Goal: Register for event/course

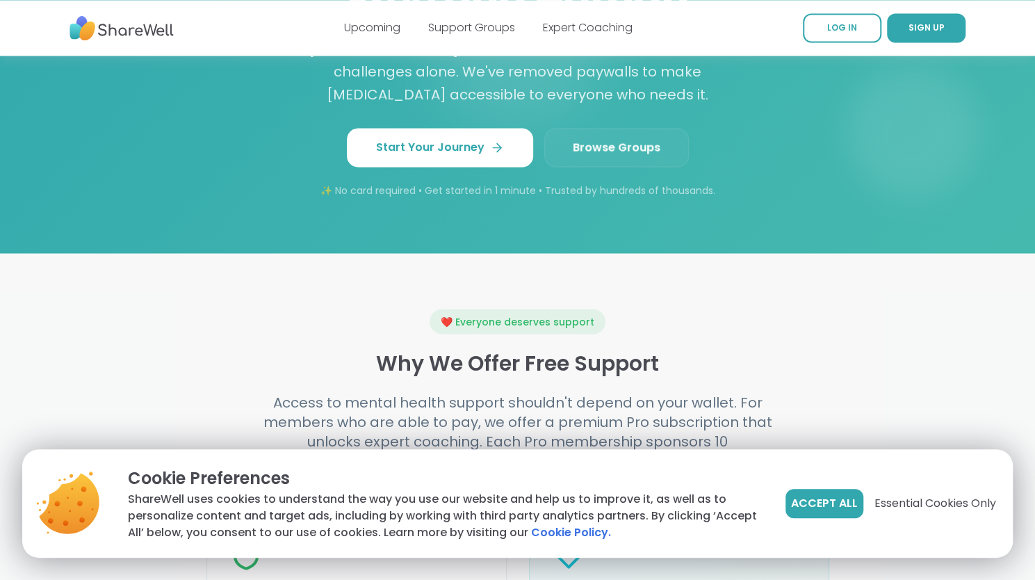
scroll to position [1300, 0]
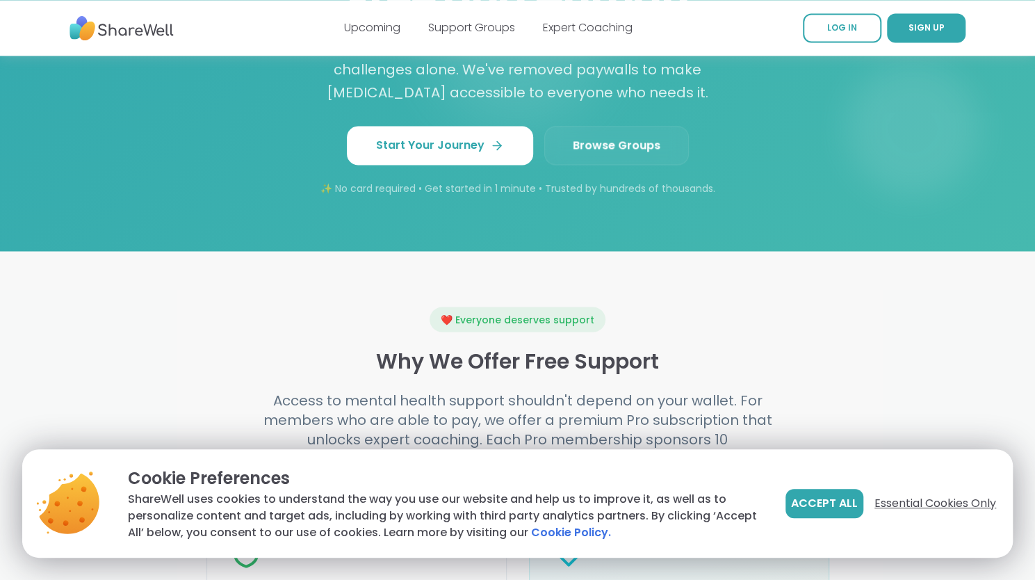
click at [924, 500] on span "Essential Cookies Only" at bounding box center [935, 503] width 122 height 17
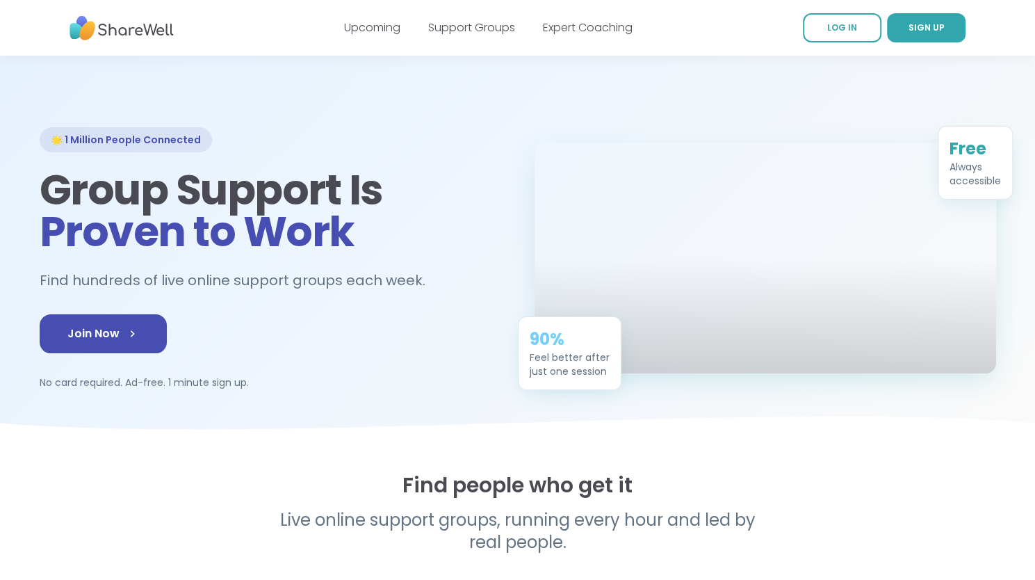
scroll to position [0, 0]
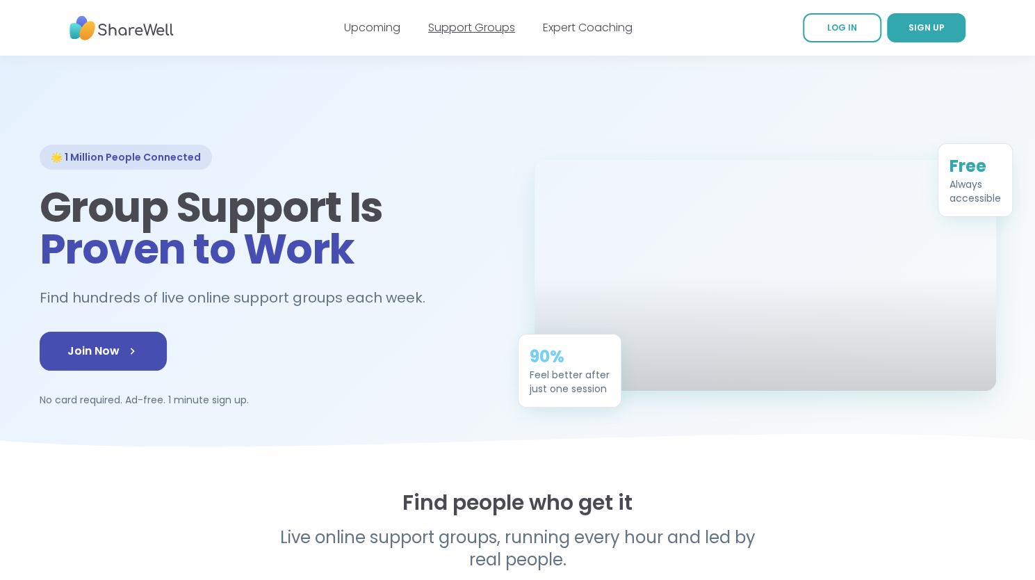
click at [480, 22] on link "Support Groups" at bounding box center [471, 27] width 87 height 16
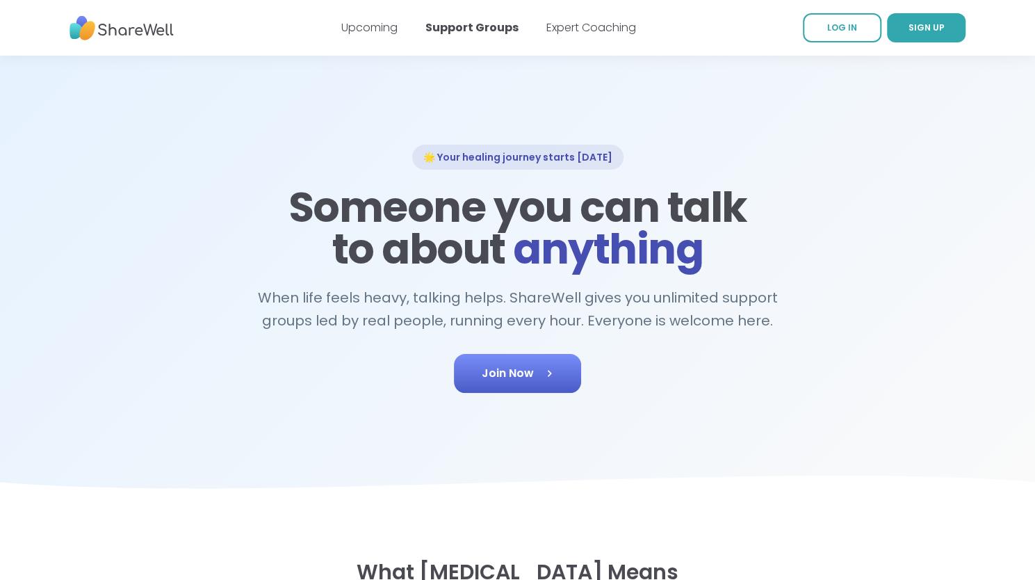
click at [539, 375] on span "Join Now" at bounding box center [518, 373] width 72 height 17
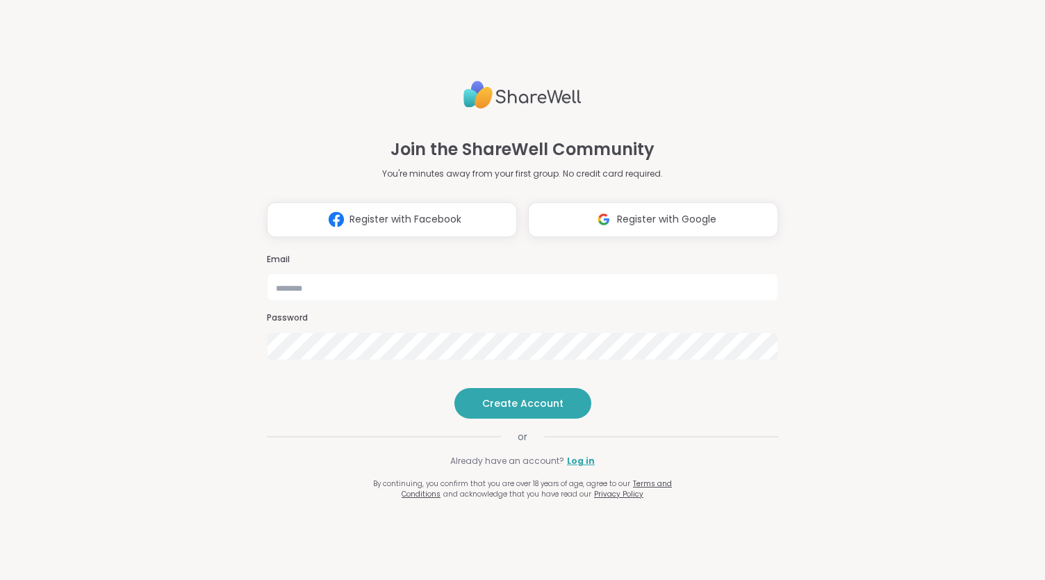
click at [645, 212] on span "Register with Google" at bounding box center [666, 219] width 99 height 15
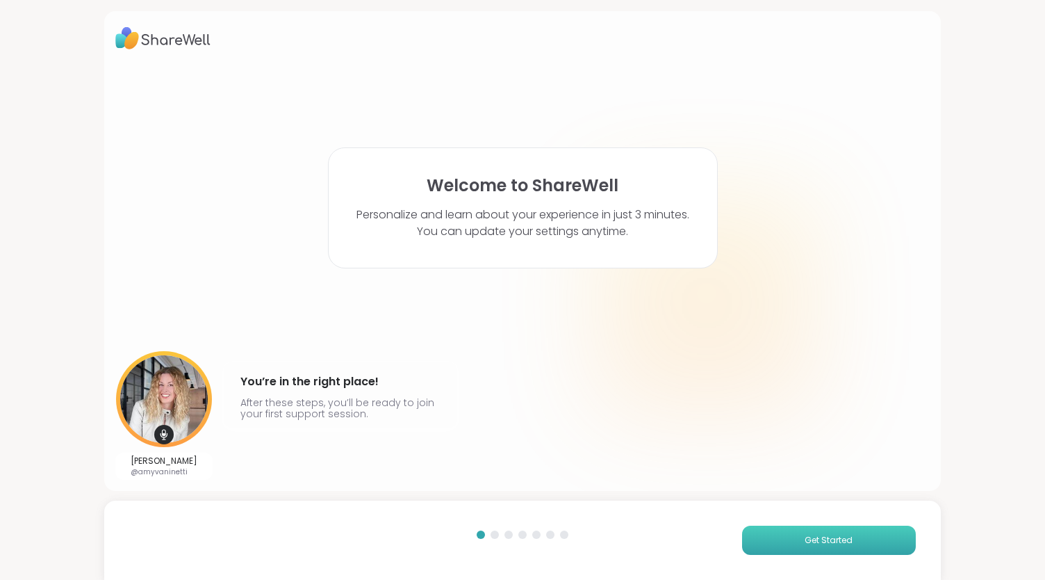
click at [798, 548] on button "Get Started" at bounding box center [829, 539] width 174 height 29
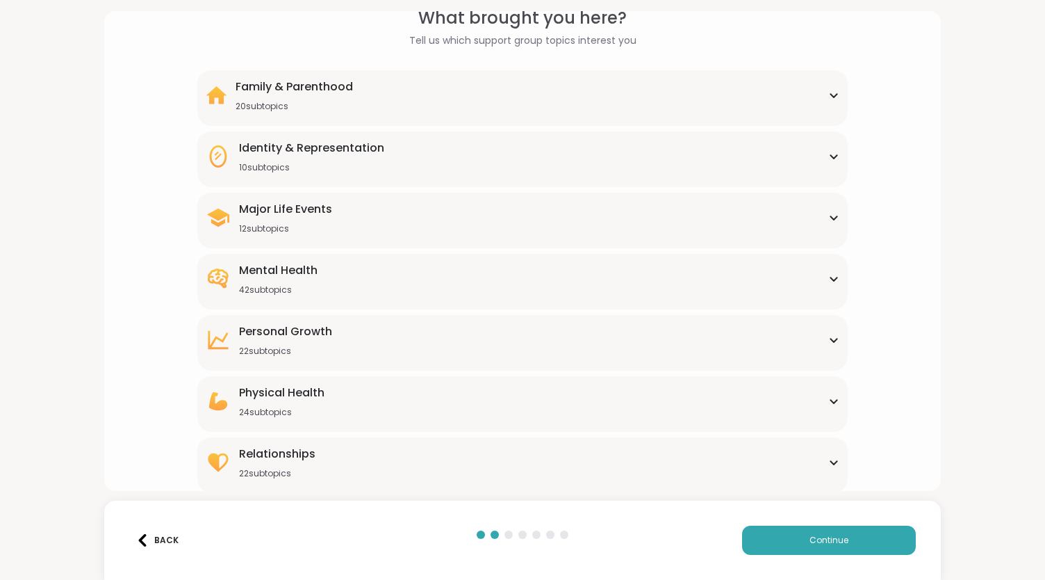
scroll to position [72, 0]
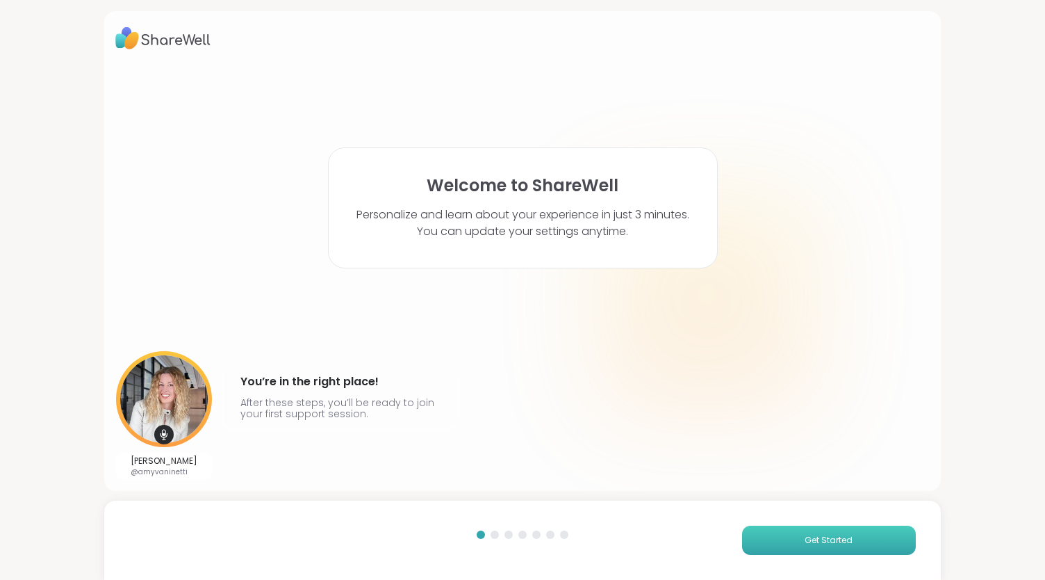
click at [805, 534] on span "Get Started" at bounding box center [829, 540] width 48 height 13
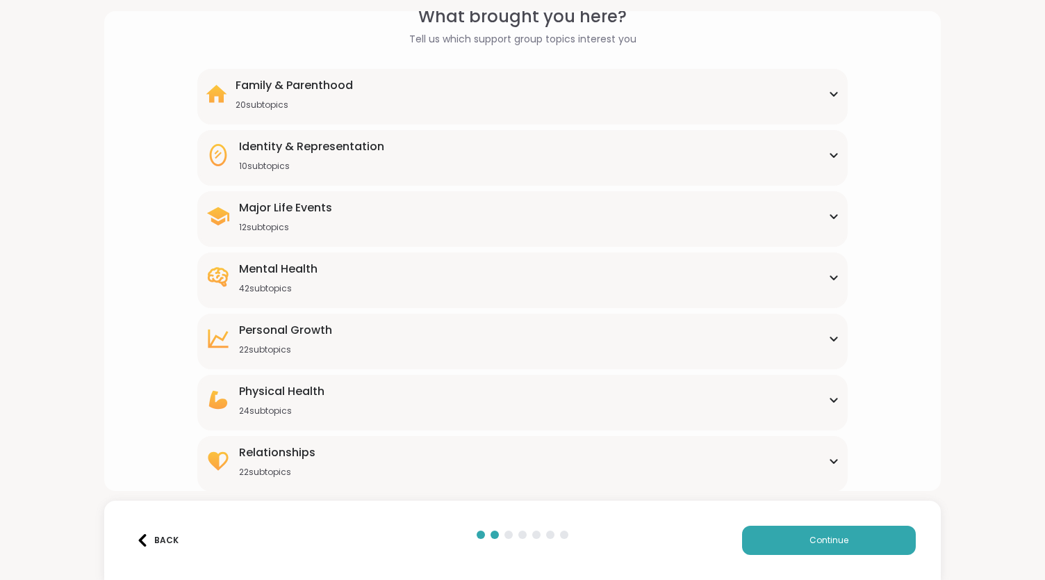
click at [321, 461] on div "Relationships 22 subtopics" at bounding box center [523, 460] width 634 height 33
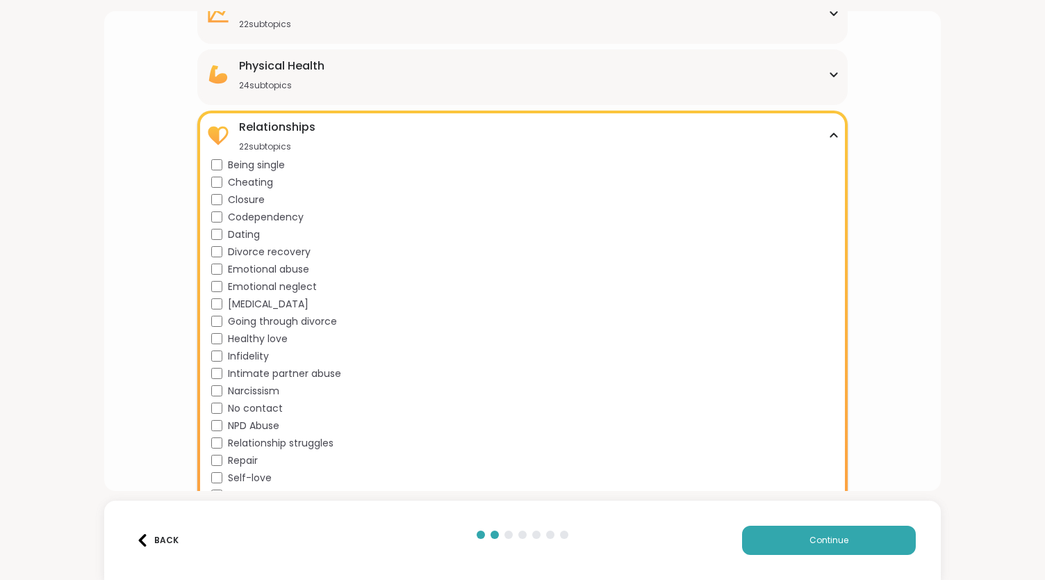
scroll to position [452, 0]
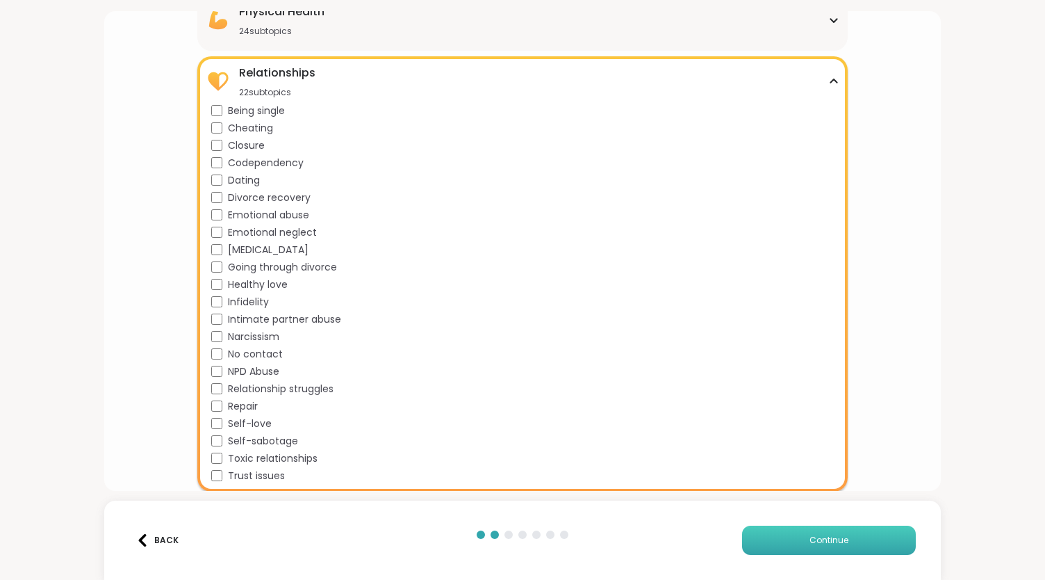
click at [833, 543] on span "Continue" at bounding box center [829, 540] width 39 height 13
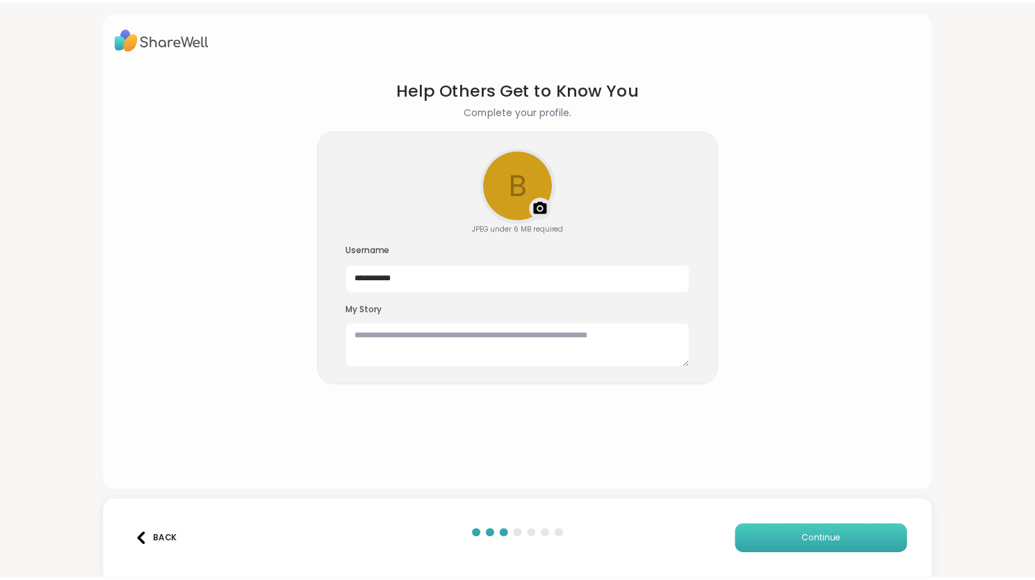
scroll to position [0, 0]
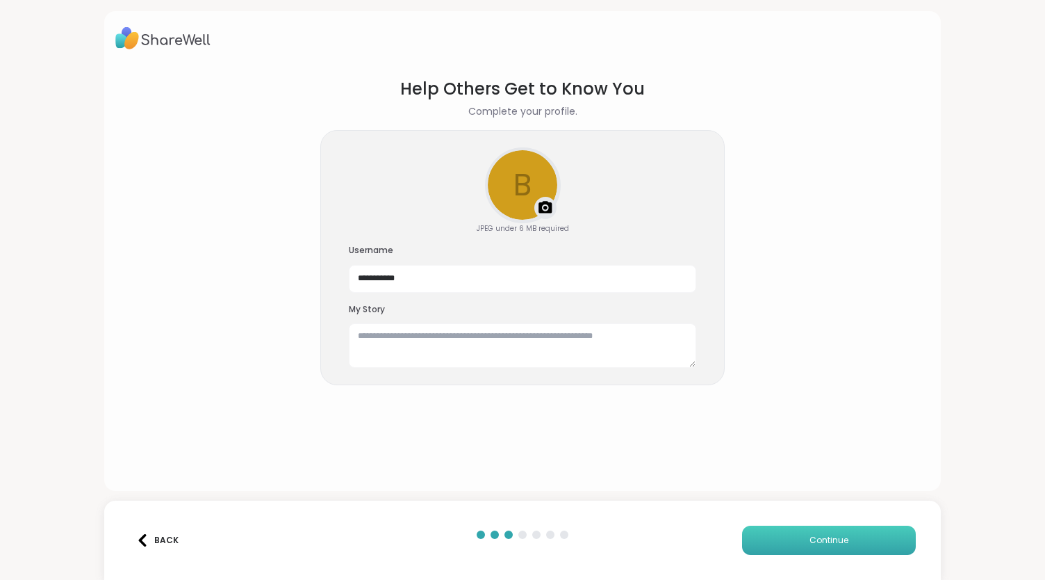
click at [782, 532] on button "Continue" at bounding box center [829, 539] width 174 height 29
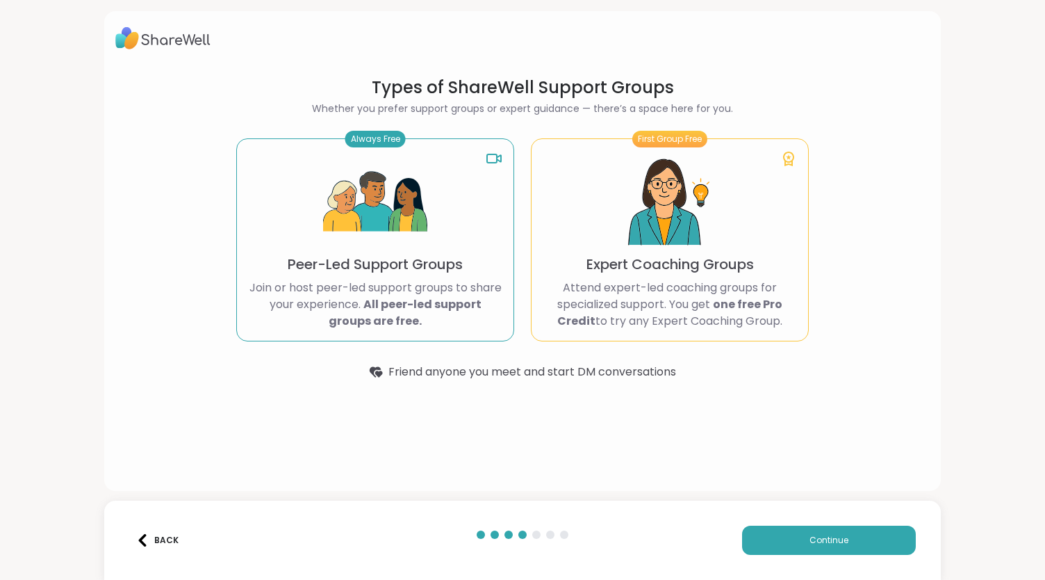
click at [836, 523] on div "Back Continue" at bounding box center [522, 539] width 836 height 79
click at [835, 540] on span "Continue" at bounding box center [829, 540] width 39 height 13
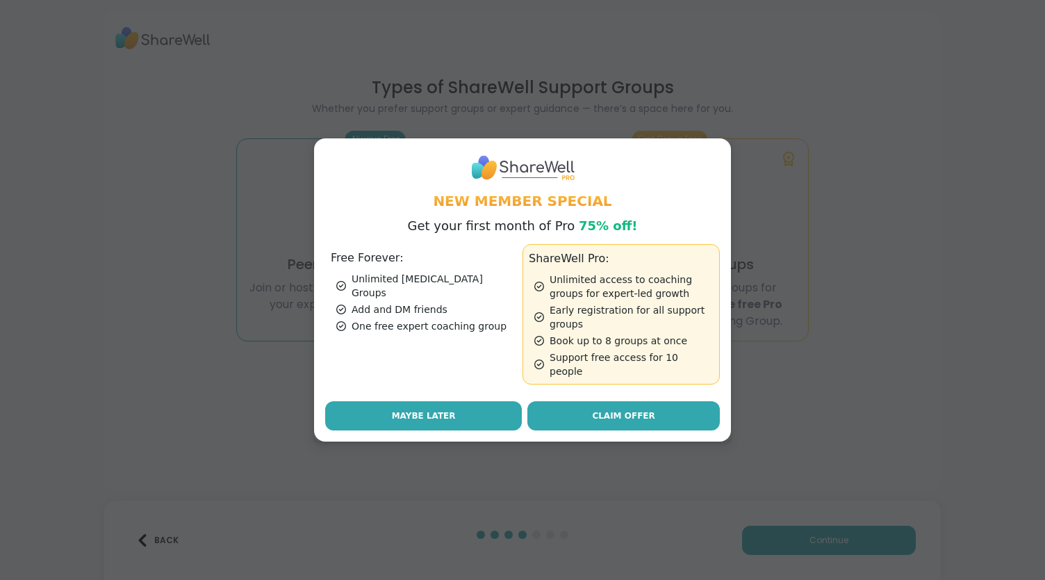
click at [414, 401] on button "Maybe Later" at bounding box center [423, 415] width 197 height 29
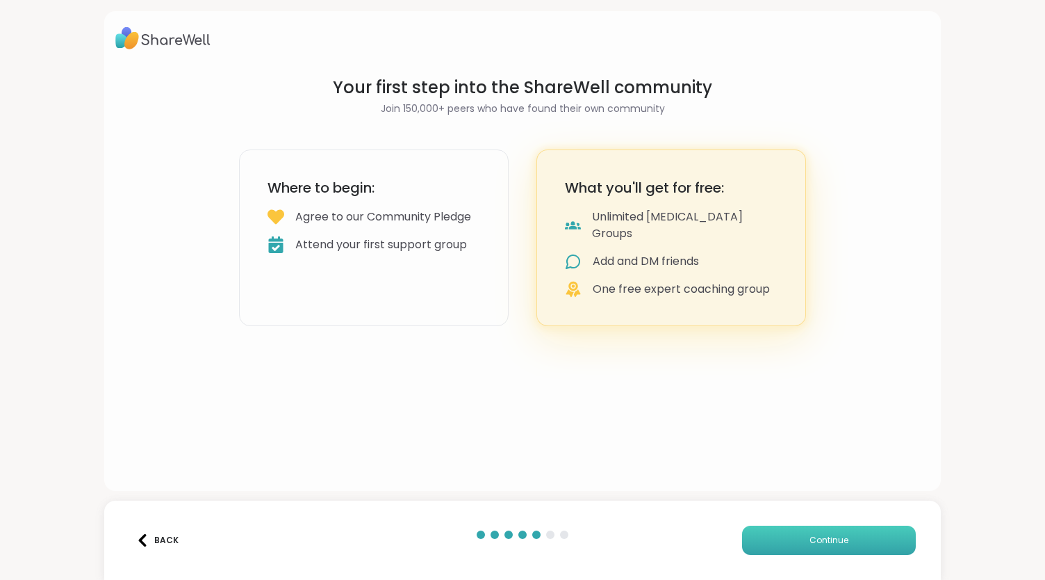
click at [794, 537] on button "Continue" at bounding box center [829, 539] width 174 height 29
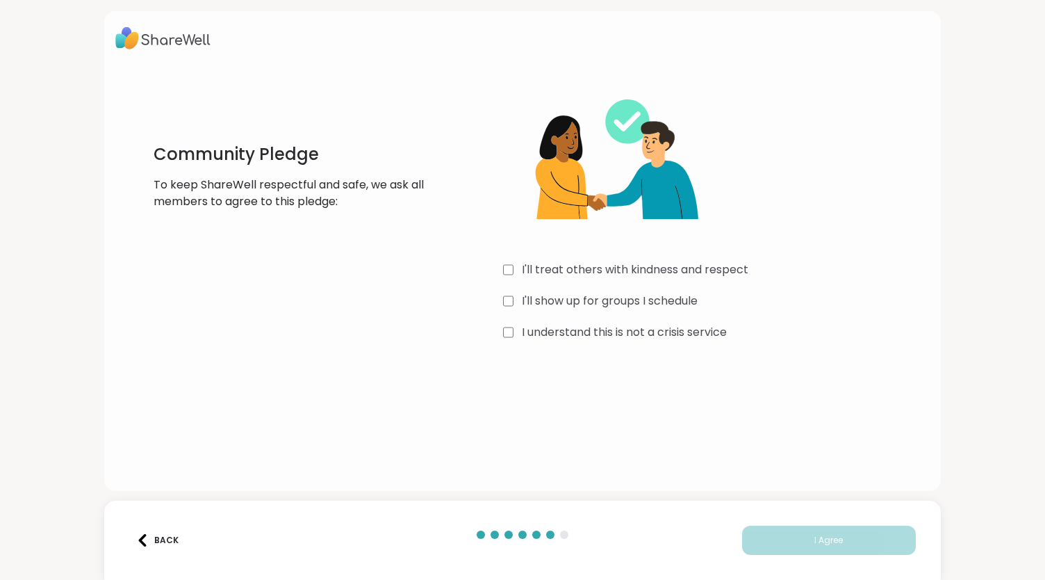
click at [602, 270] on label "I'll treat others with kindness and respect" at bounding box center [635, 269] width 227 height 17
click at [593, 311] on div "I'll treat others with kindness and respect I'll show up for groups I schedule …" at bounding box center [711, 210] width 416 height 268
click at [587, 302] on label "I'll show up for groups I schedule" at bounding box center [610, 301] width 176 height 17
click at [582, 336] on label "I understand this is not a crisis service" at bounding box center [624, 332] width 205 height 17
click at [835, 534] on button "I Agree" at bounding box center [829, 539] width 174 height 29
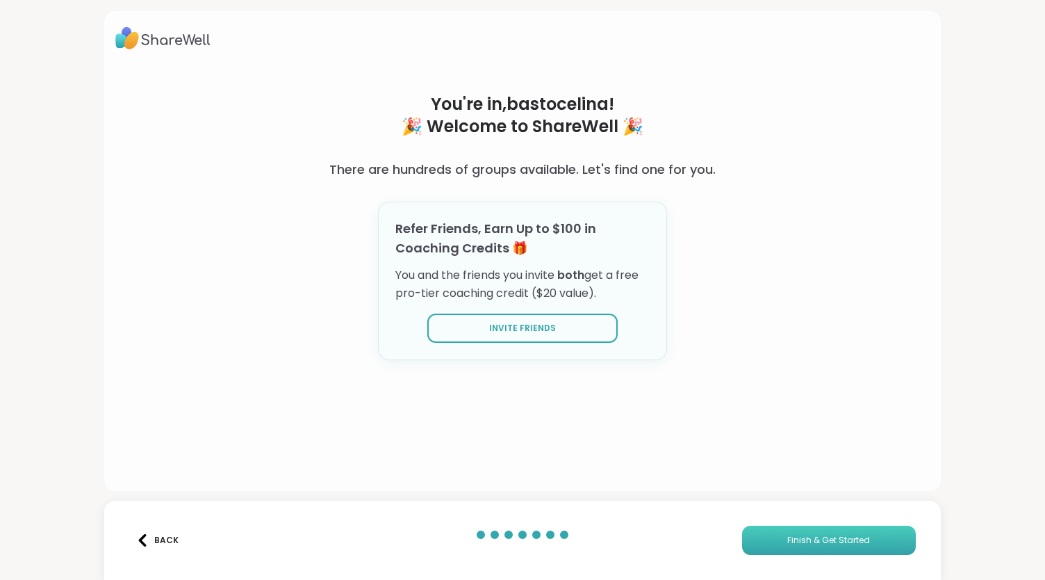
click at [835, 536] on span "Finish & Get Started" at bounding box center [828, 540] width 83 height 13
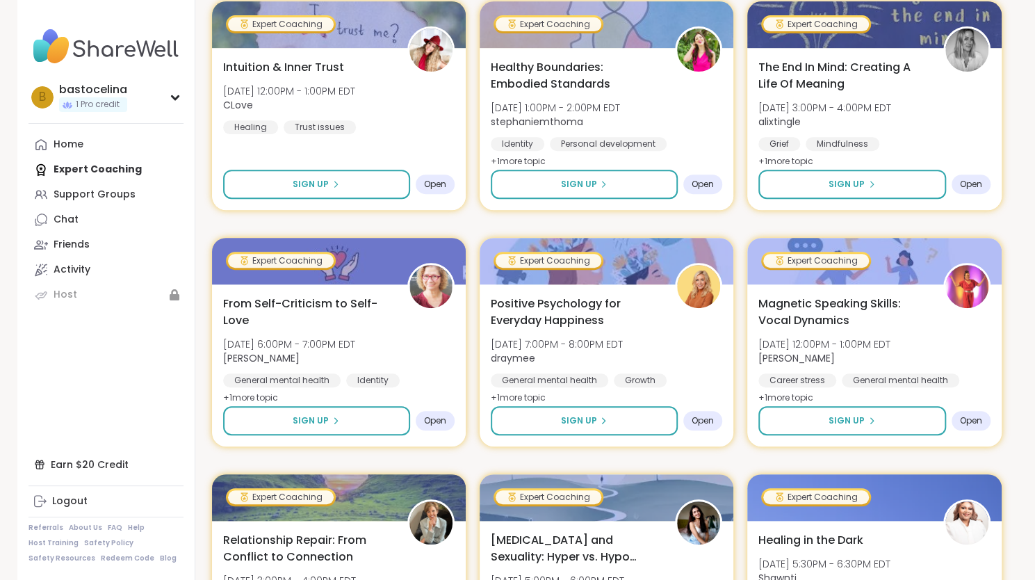
scroll to position [280, 0]
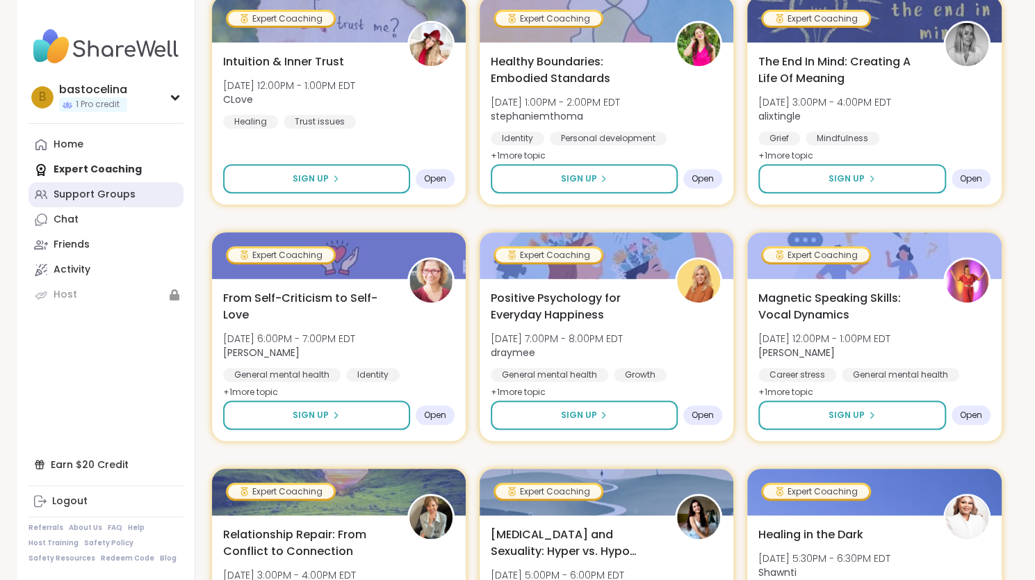
click at [76, 194] on div "Support Groups" at bounding box center [95, 195] width 82 height 14
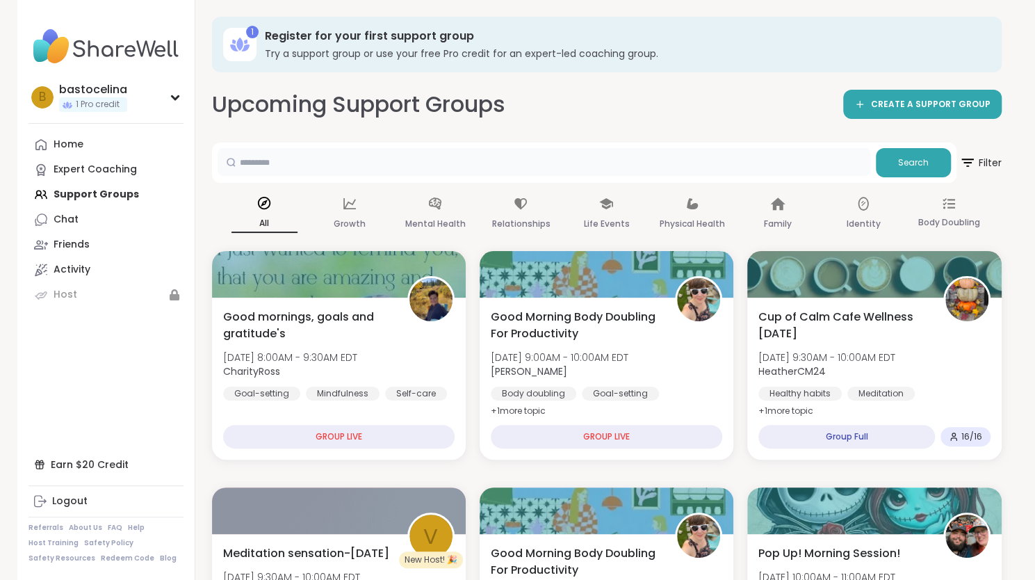
click at [425, 158] on input "text" at bounding box center [544, 162] width 653 height 28
type input "**********"
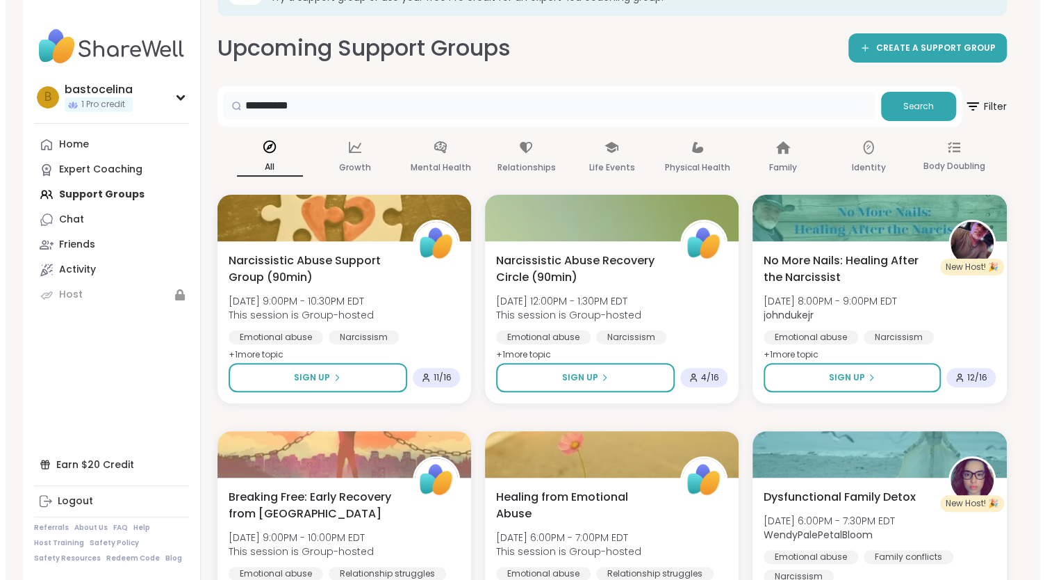
scroll to position [57, 0]
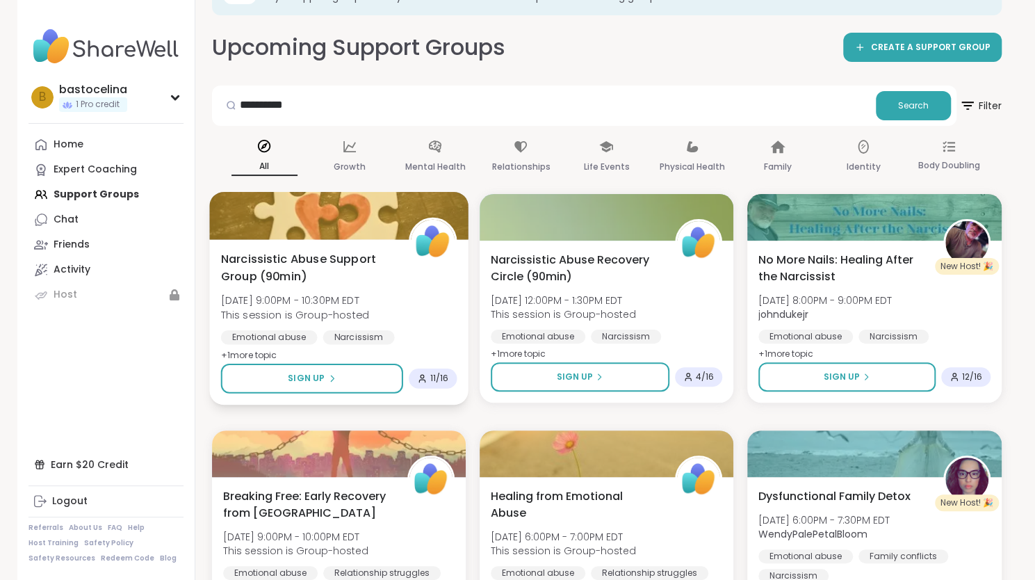
click at [272, 299] on span "Wed, Oct 15 | 9:00PM - 10:30PM EDT" at bounding box center [294, 300] width 148 height 14
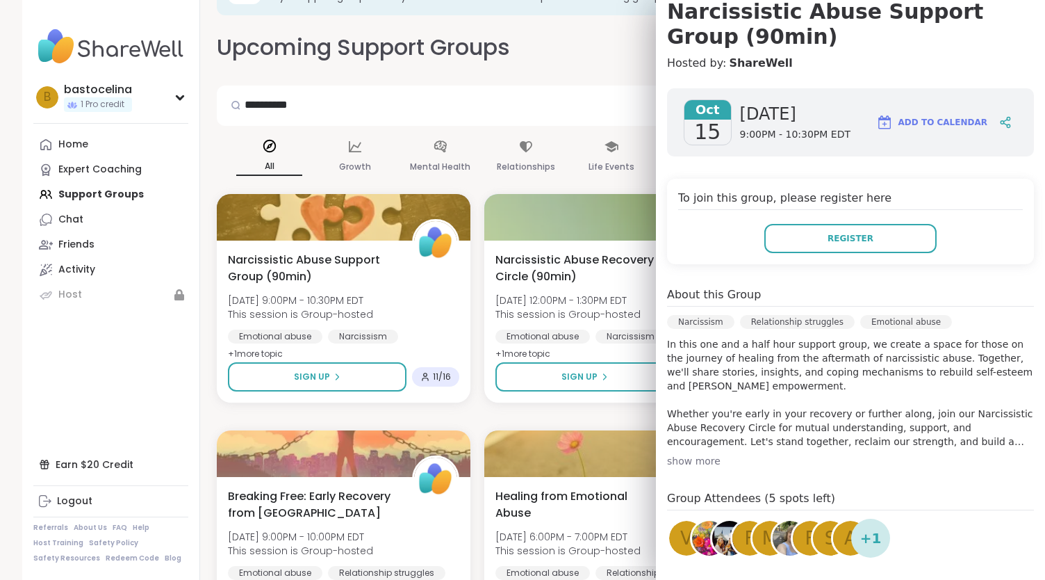
scroll to position [140, 0]
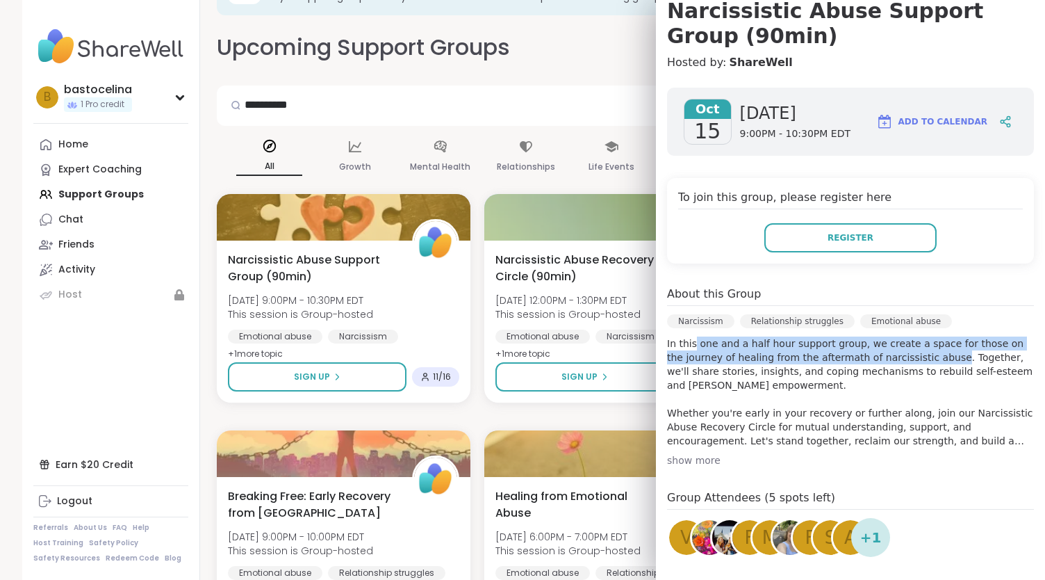
drag, startPoint x: 682, startPoint y: 343, endPoint x: 905, endPoint y: 358, distance: 222.9
click at [905, 358] on p "In this one and a half hour support group, we create a space for those on the j…" at bounding box center [850, 391] width 367 height 111
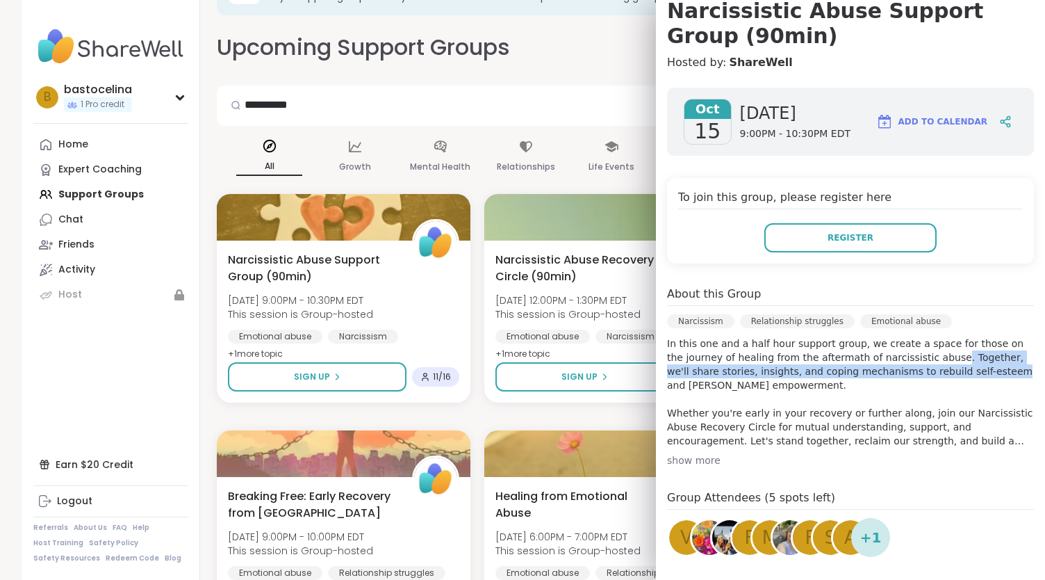
drag, startPoint x: 905, startPoint y: 358, endPoint x: 902, endPoint y: 373, distance: 15.5
click at [902, 373] on p "In this one and a half hour support group, we create a space for those on the j…" at bounding box center [850, 391] width 367 height 111
drag, startPoint x: 902, startPoint y: 373, endPoint x: 894, endPoint y: 351, distance: 23.8
click at [894, 351] on p "In this one and a half hour support group, we create a space for those on the j…" at bounding box center [850, 391] width 367 height 111
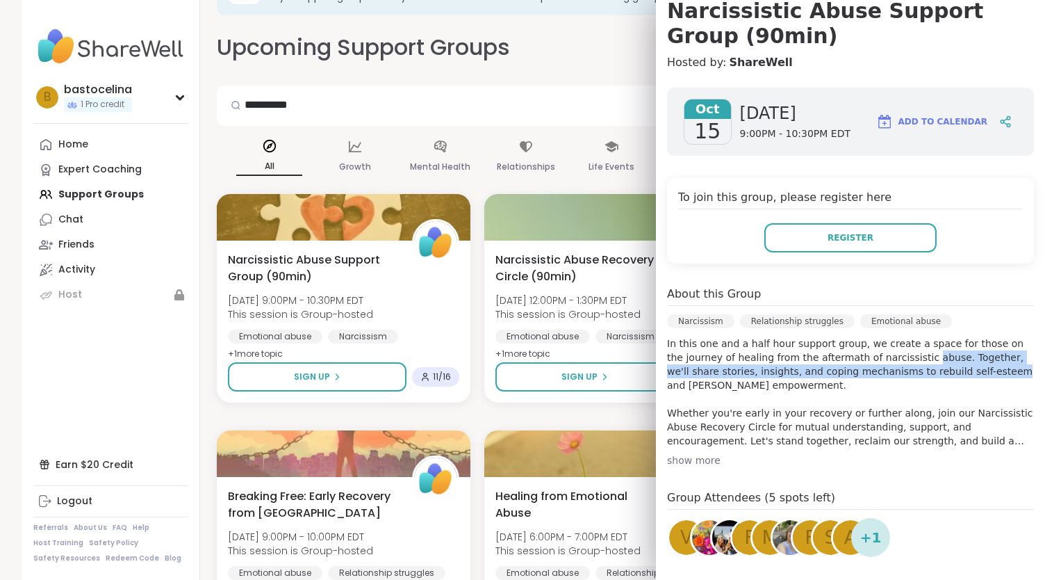
click at [894, 351] on p "In this one and a half hour support group, we create a space for those on the j…" at bounding box center [850, 391] width 367 height 111
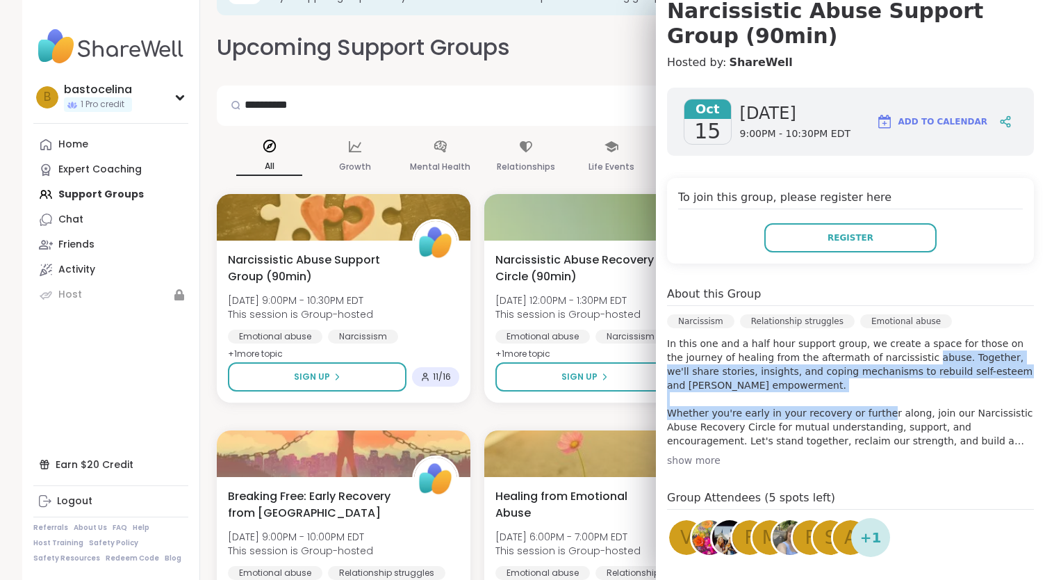
drag, startPoint x: 894, startPoint y: 351, endPoint x: 870, endPoint y: 423, distance: 76.0
click at [870, 423] on p "In this one and a half hour support group, we create a space for those on the j…" at bounding box center [850, 391] width 367 height 111
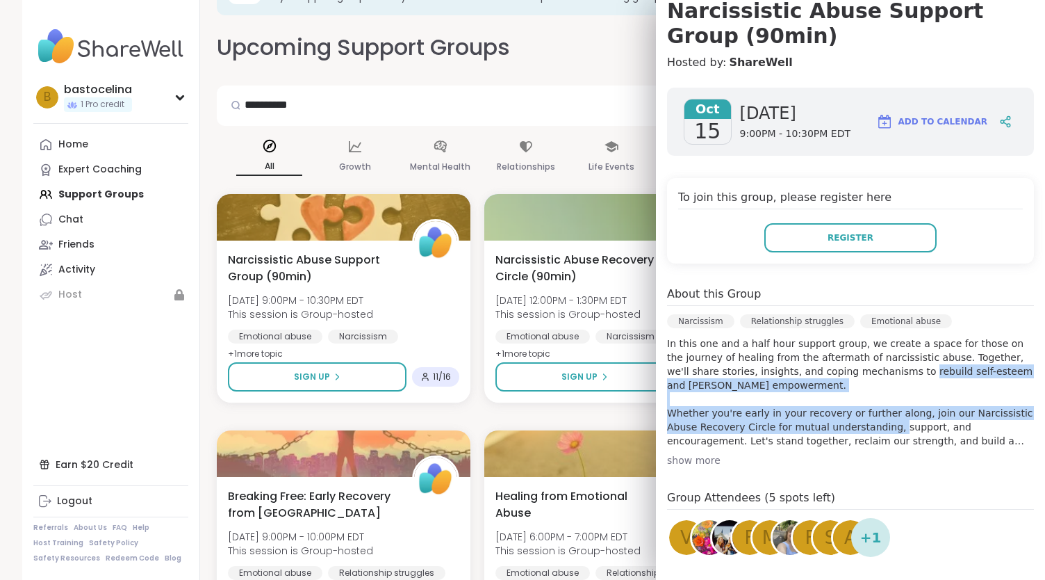
drag, startPoint x: 870, startPoint y: 423, endPoint x: 871, endPoint y: 372, distance: 51.4
click at [871, 372] on p "In this one and a half hour support group, we create a space for those on the j…" at bounding box center [850, 391] width 367 height 111
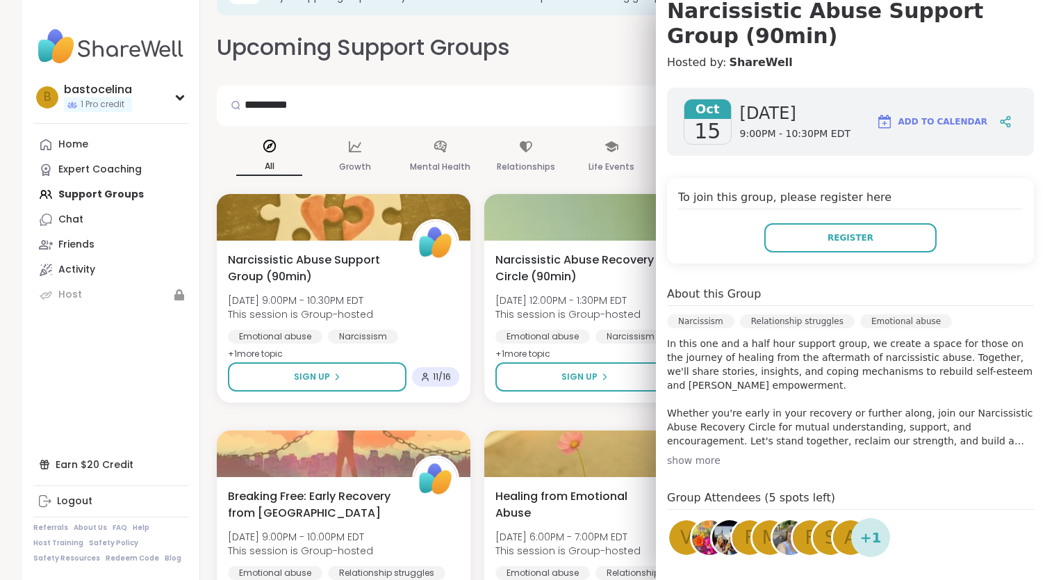
scroll to position [174, 0]
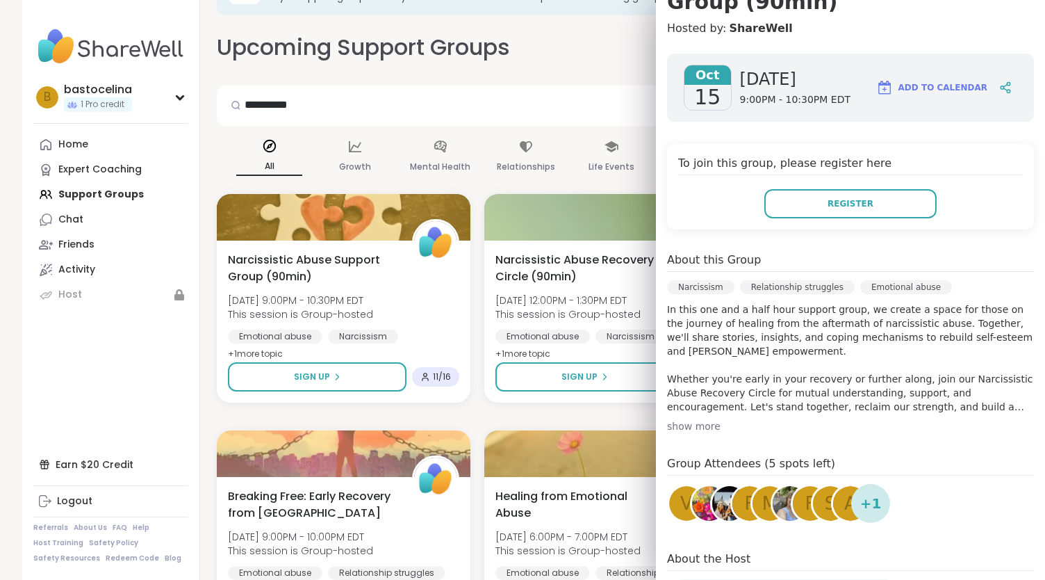
click at [684, 423] on div "show more" at bounding box center [850, 426] width 367 height 14
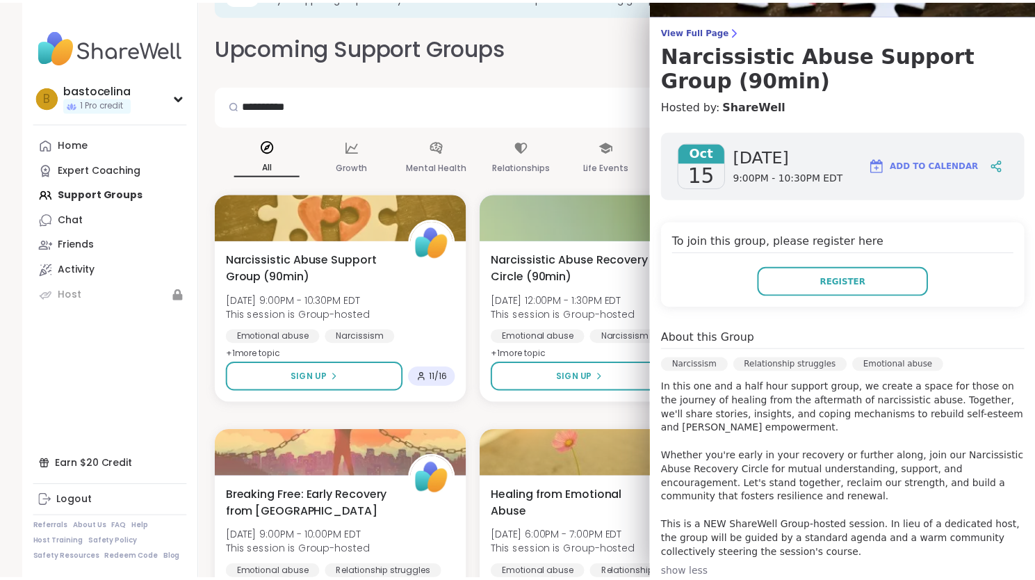
scroll to position [0, 0]
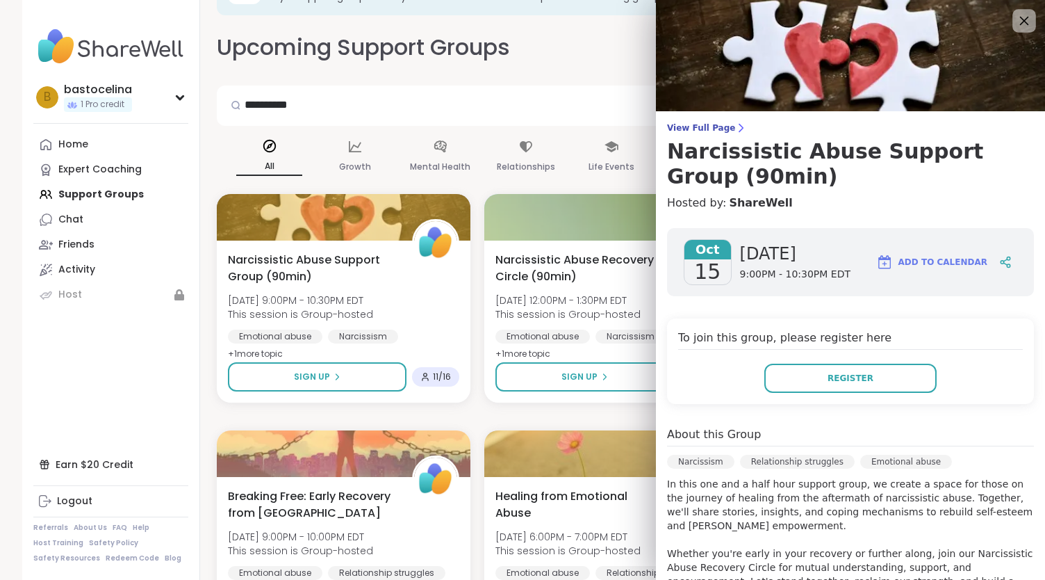
click at [1015, 19] on icon at bounding box center [1023, 20] width 17 height 17
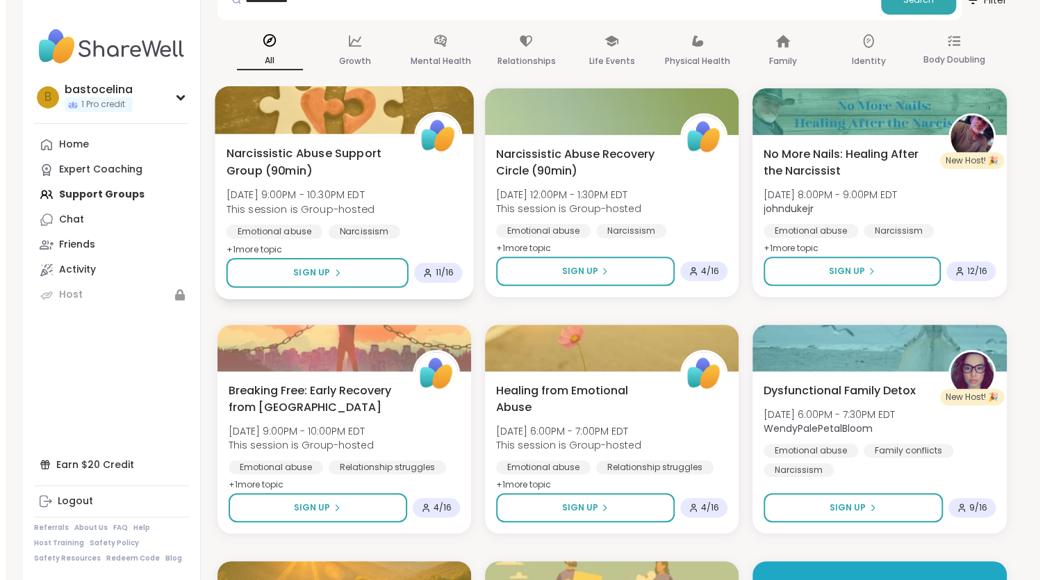
scroll to position [170, 0]
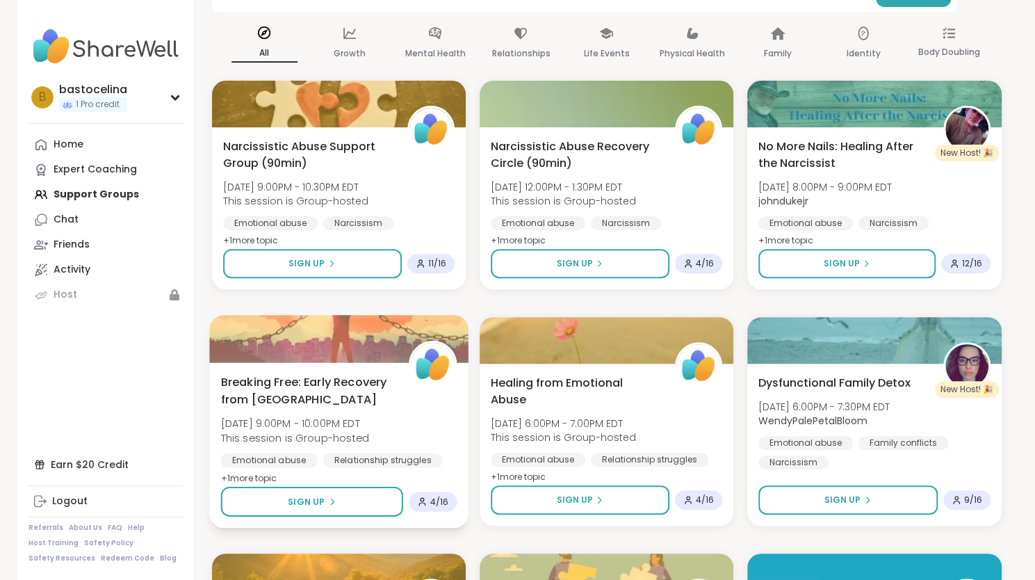
click at [301, 392] on span "Breaking Free: Early Recovery from Abuse" at bounding box center [306, 390] width 172 height 34
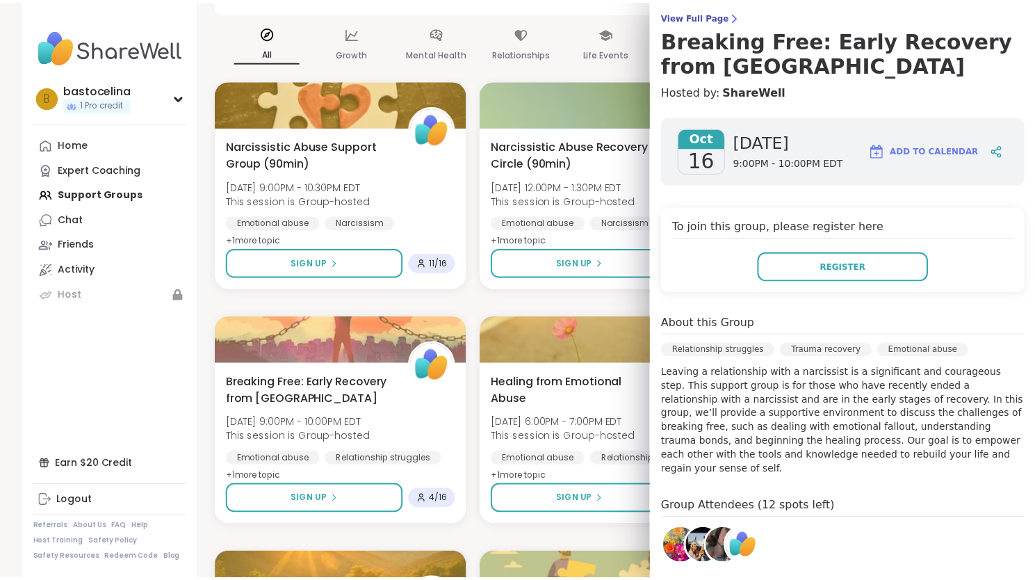
scroll to position [118, 0]
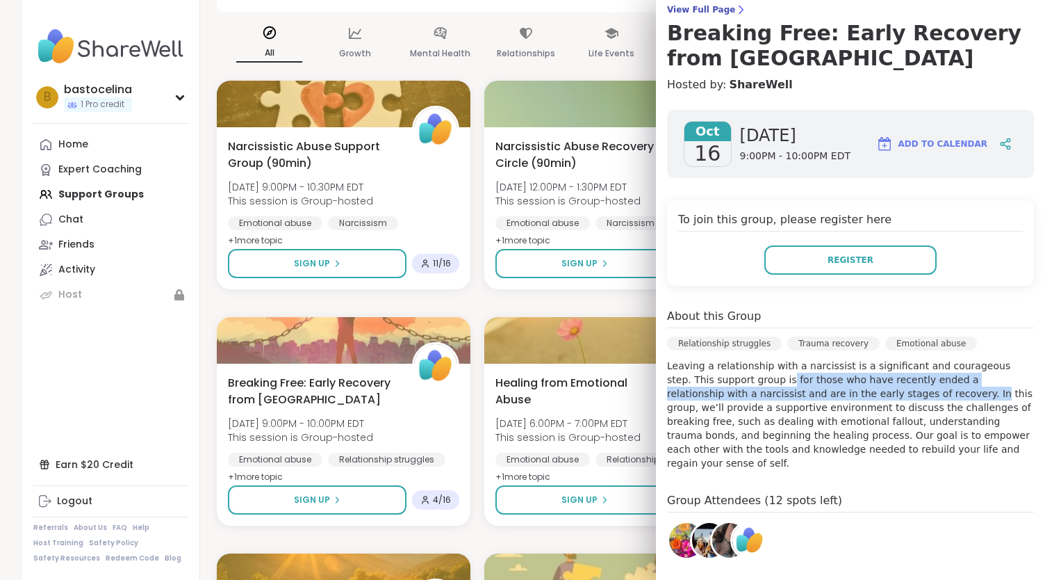
drag, startPoint x: 728, startPoint y: 379, endPoint x: 831, endPoint y: 397, distance: 104.4
click at [831, 397] on p "Leaving a relationship with a narcissist is a significant and courageous step. …" at bounding box center [850, 414] width 367 height 111
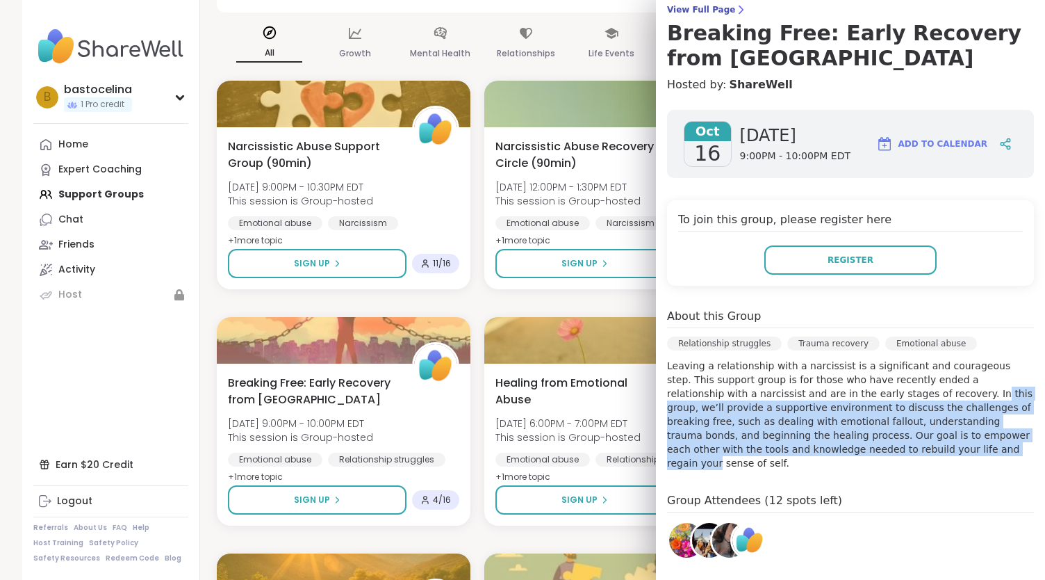
drag, startPoint x: 831, startPoint y: 397, endPoint x: 792, endPoint y: 444, distance: 61.2
click at [792, 444] on p "Leaving a relationship with a narcissist is a significant and courageous step. …" at bounding box center [850, 414] width 367 height 111
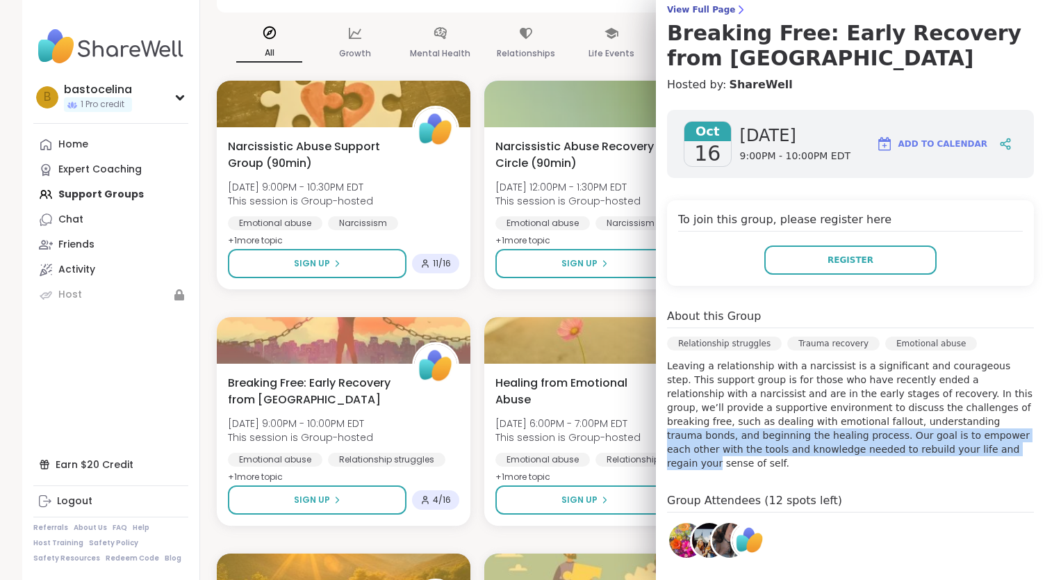
drag, startPoint x: 792, startPoint y: 444, endPoint x: 803, endPoint y: 411, distance: 34.9
click at [803, 411] on p "Leaving a relationship with a narcissist is a significant and courageous step. …" at bounding box center [850, 414] width 367 height 111
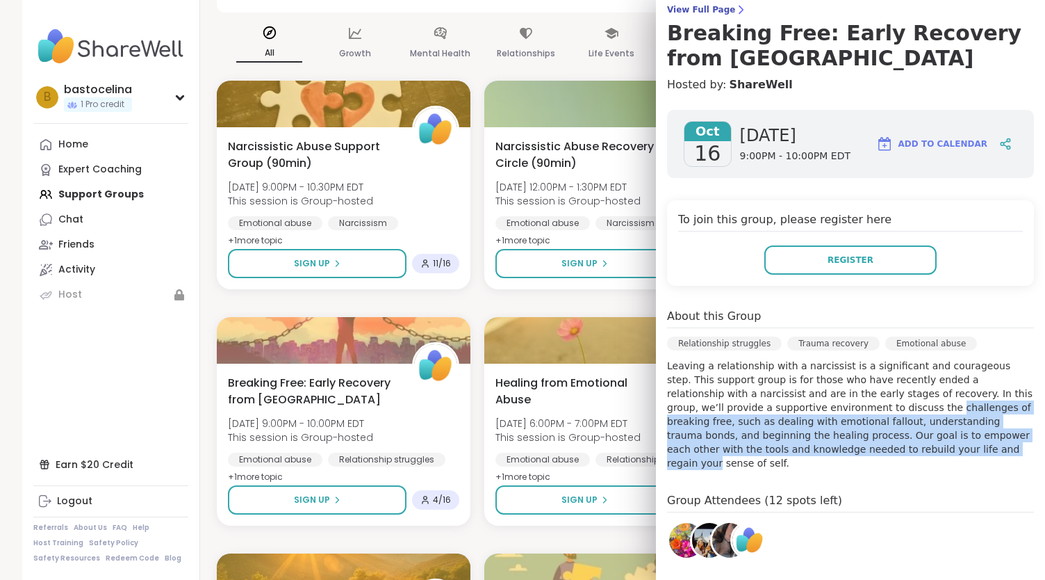
click at [803, 411] on p "Leaving a relationship with a narcissist is a significant and courageous step. …" at bounding box center [850, 414] width 367 height 111
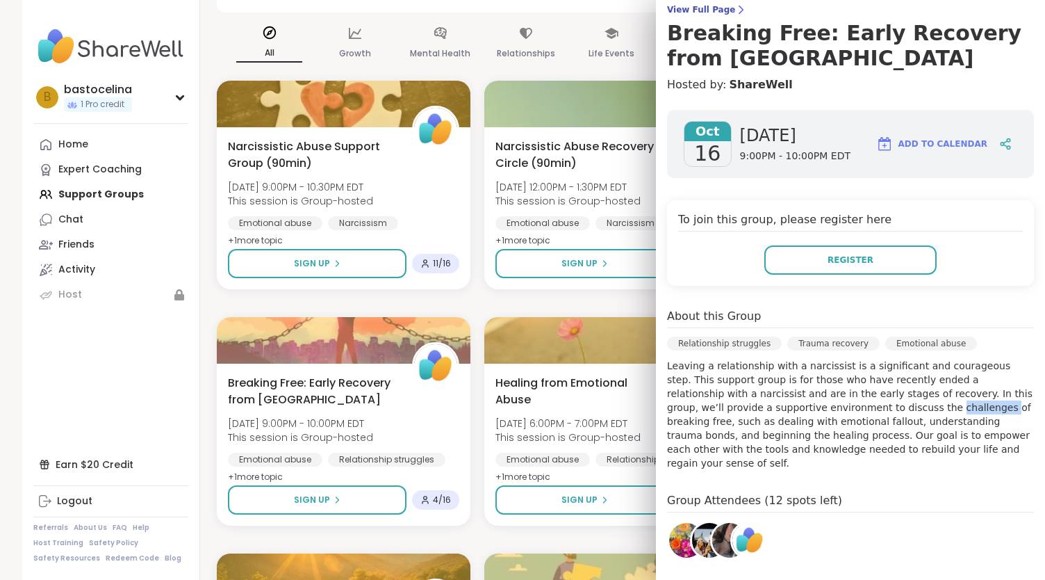
click at [803, 411] on p "Leaving a relationship with a narcissist is a significant and courageous step. …" at bounding box center [850, 414] width 367 height 111
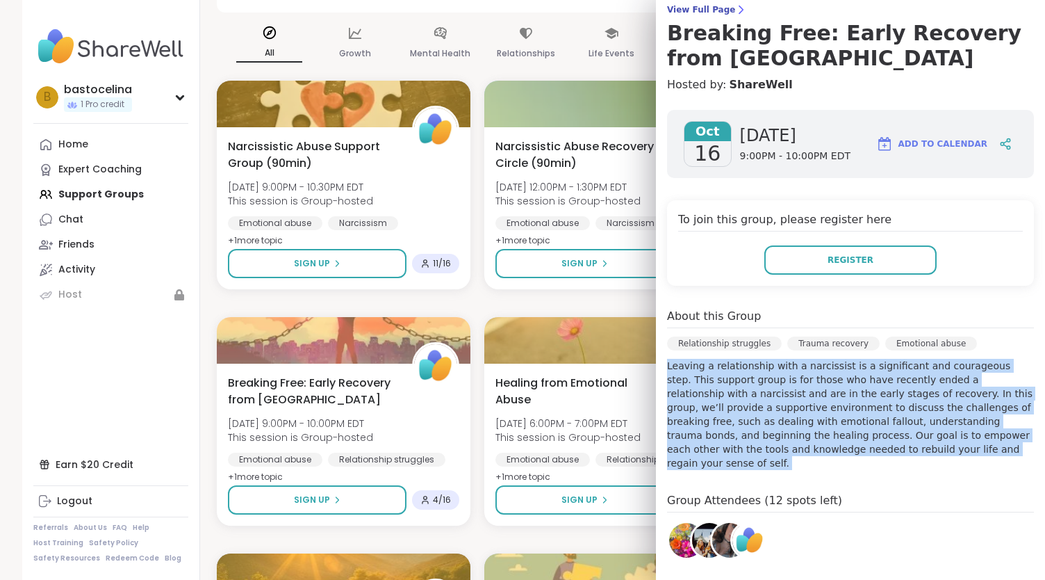
drag, startPoint x: 803, startPoint y: 411, endPoint x: 792, endPoint y: 445, distance: 35.8
click at [792, 445] on p "Leaving a relationship with a narcissist is a significant and courageous step. …" at bounding box center [850, 414] width 367 height 111
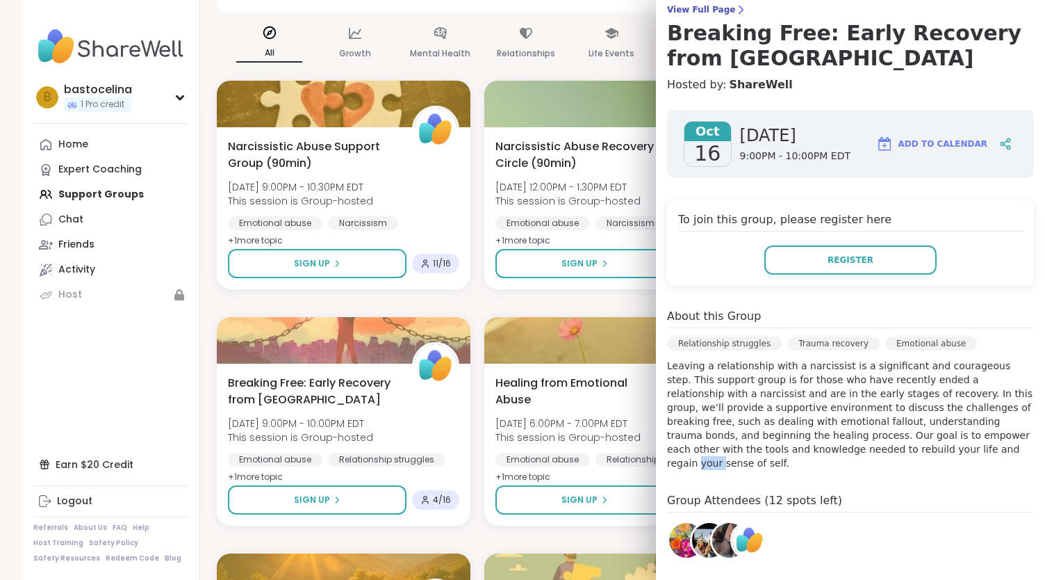
click at [792, 445] on p "Leaving a relationship with a narcissist is a significant and courageous step. …" at bounding box center [850, 414] width 367 height 111
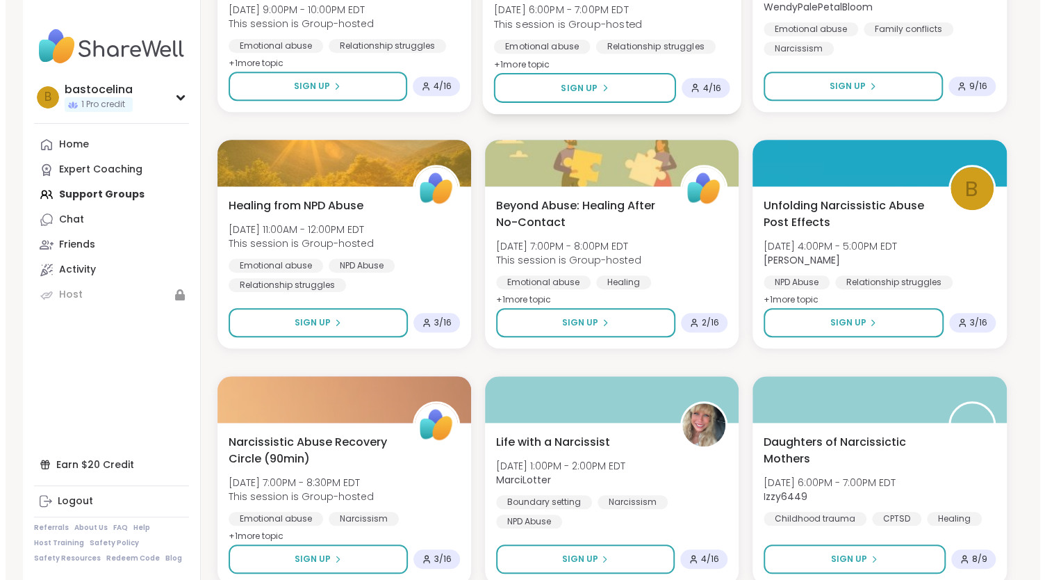
scroll to position [587, 0]
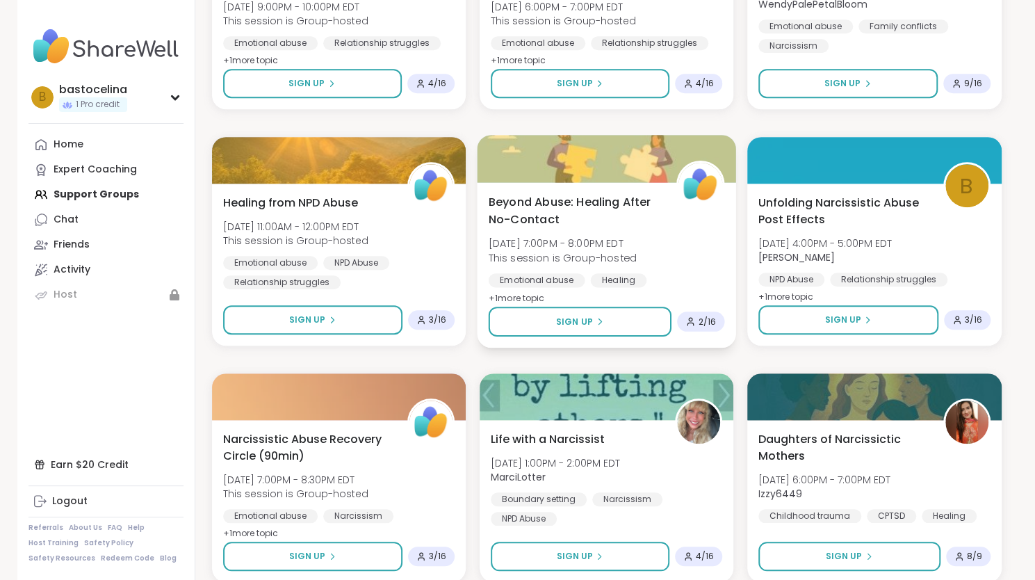
click at [663, 259] on div "Beyond Abuse: Healing After No-Contact Sat, Oct 18 | 7:00PM - 8:00PM EDT This s…" at bounding box center [606, 249] width 236 height 113
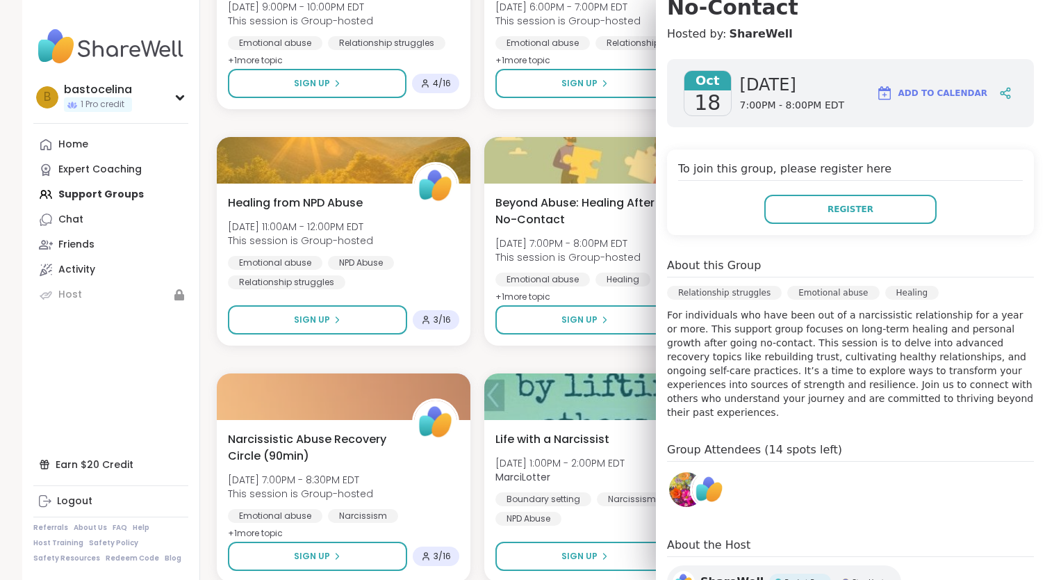
scroll to position [170, 0]
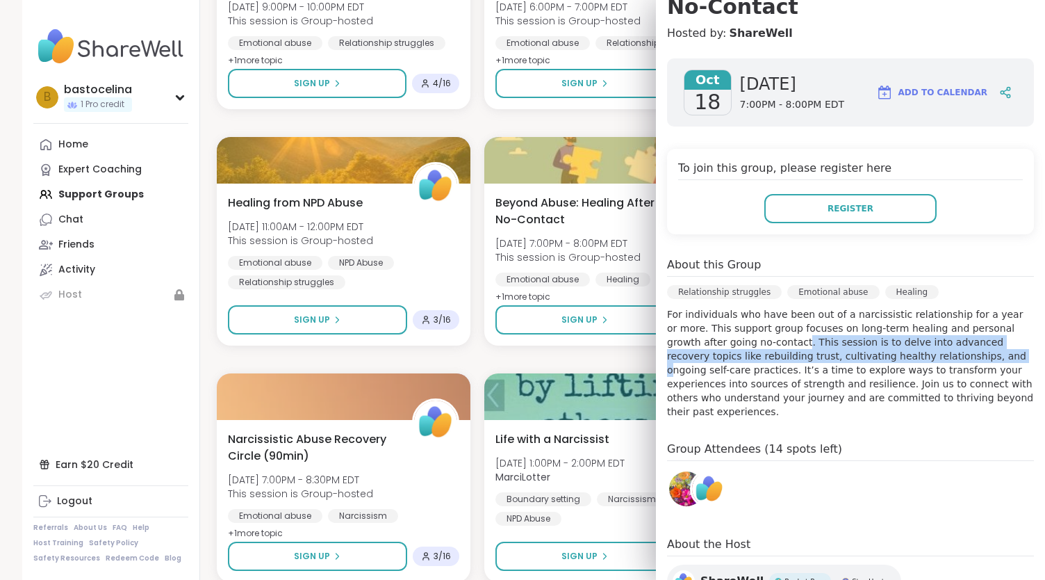
drag, startPoint x: 702, startPoint y: 341, endPoint x: 845, endPoint y: 351, distance: 143.5
click at [845, 351] on p "For individuals who have been out of a narcissistic relationship for a year or …" at bounding box center [850, 362] width 367 height 111
drag, startPoint x: 845, startPoint y: 351, endPoint x: 846, endPoint y: 323, distance: 27.8
click at [846, 323] on p "For individuals who have been out of a narcissistic relationship for a year or …" at bounding box center [850, 362] width 367 height 111
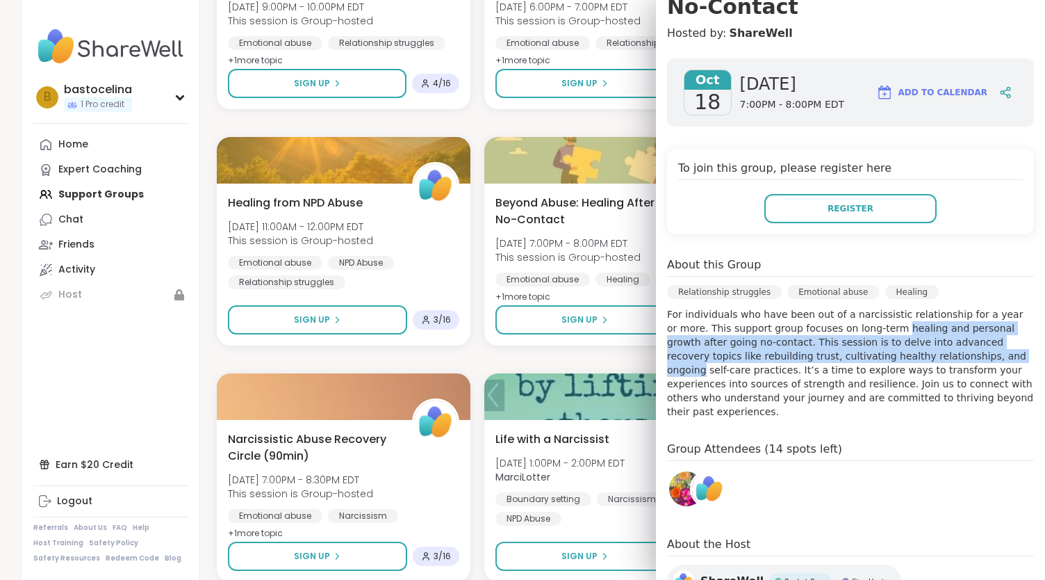
click at [846, 323] on p "For individuals who have been out of a narcissistic relationship for a year or …" at bounding box center [850, 362] width 367 height 111
drag, startPoint x: 846, startPoint y: 323, endPoint x: 826, endPoint y: 366, distance: 47.9
click at [826, 366] on p "For individuals who have been out of a narcissistic relationship for a year or …" at bounding box center [850, 362] width 367 height 111
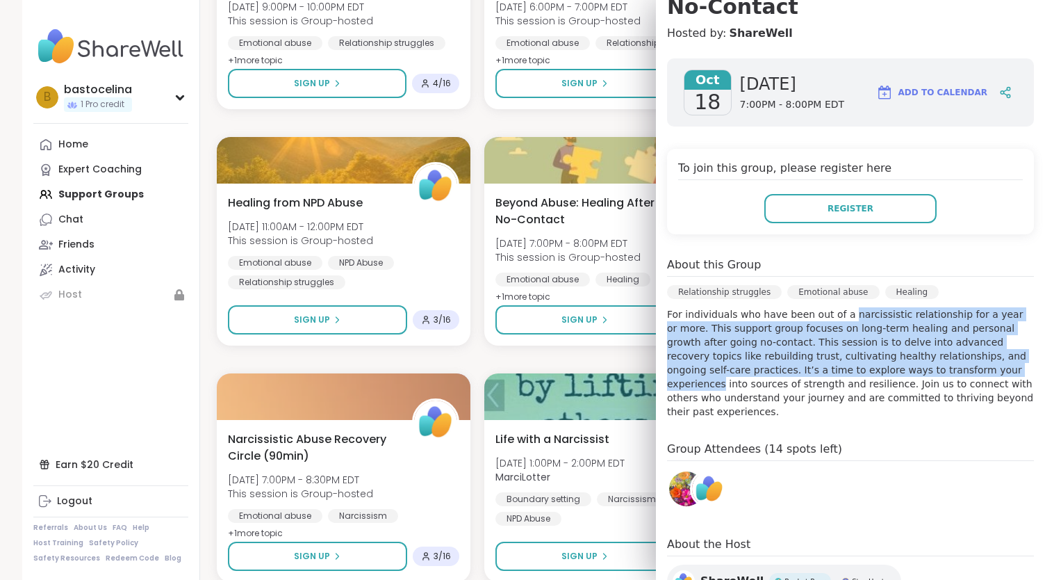
drag, startPoint x: 826, startPoint y: 366, endPoint x: 846, endPoint y: 316, distance: 54.6
click at [846, 316] on p "For individuals who have been out of a narcissistic relationship for a year or …" at bounding box center [850, 362] width 367 height 111
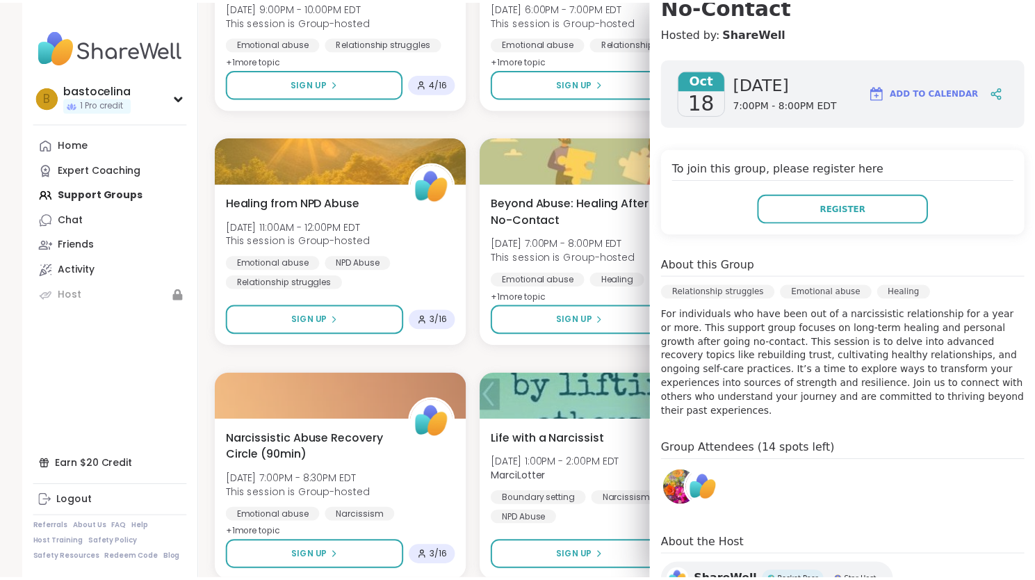
scroll to position [0, 0]
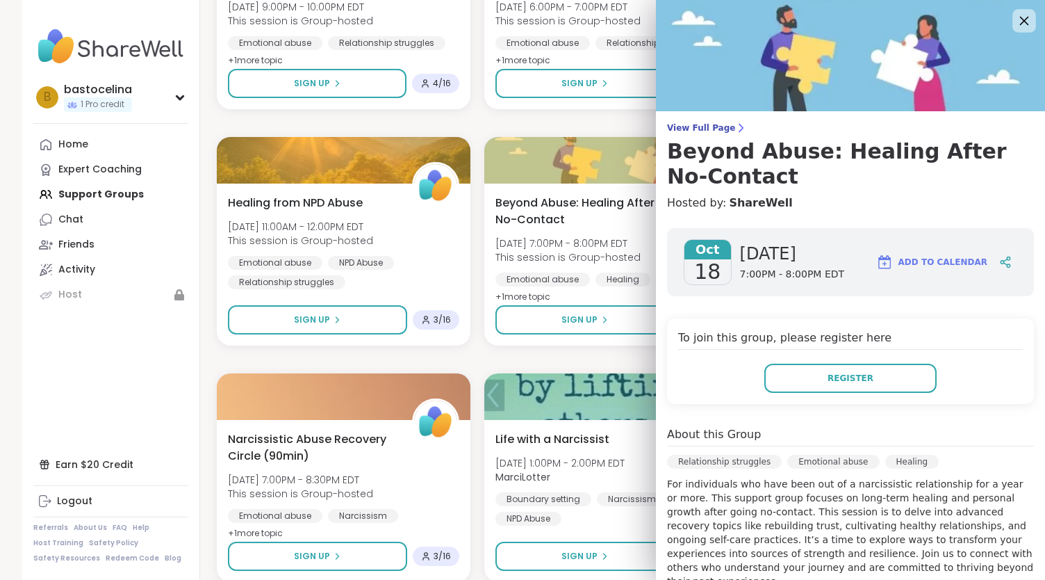
click at [1020, 22] on icon at bounding box center [1024, 21] width 9 height 9
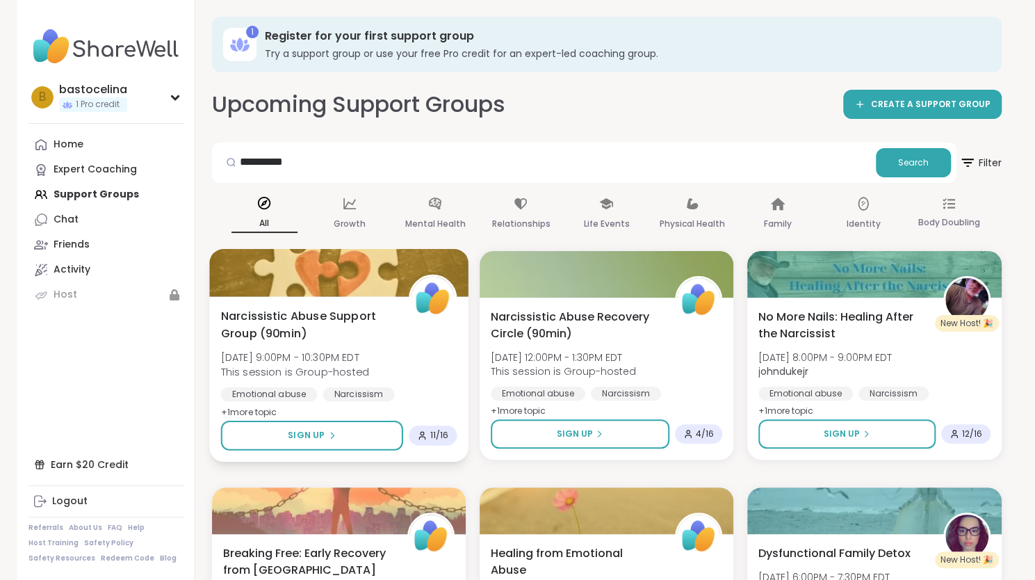
click at [293, 297] on div "Narcissistic Abuse Support Group (90min) Wed, Oct 15 | 9:00PM - 10:30PM EDT Thi…" at bounding box center [338, 378] width 259 height 165
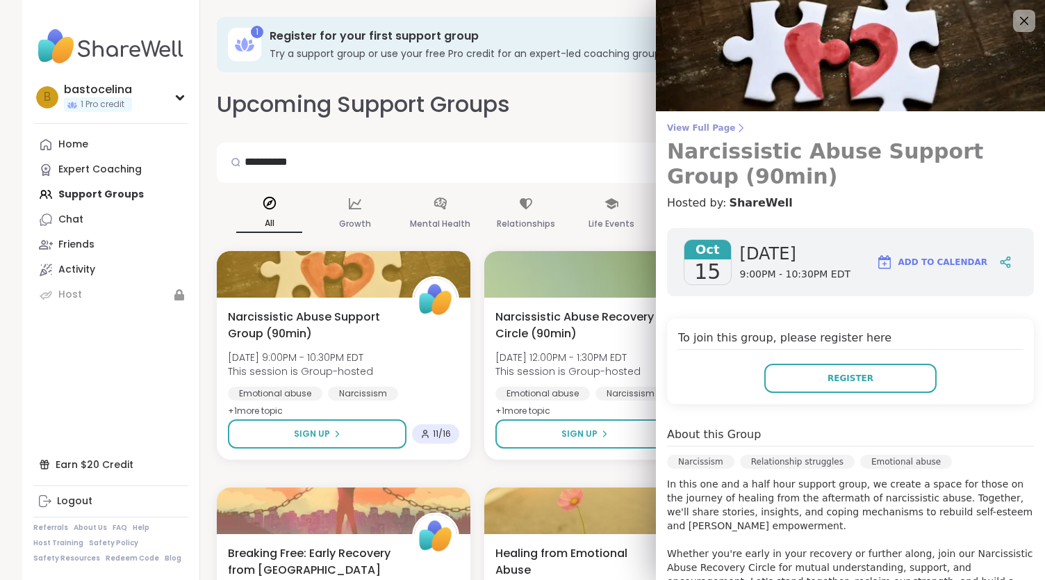
click at [813, 158] on h3 "Narcissistic Abuse Support Group (90min)" at bounding box center [850, 164] width 367 height 50
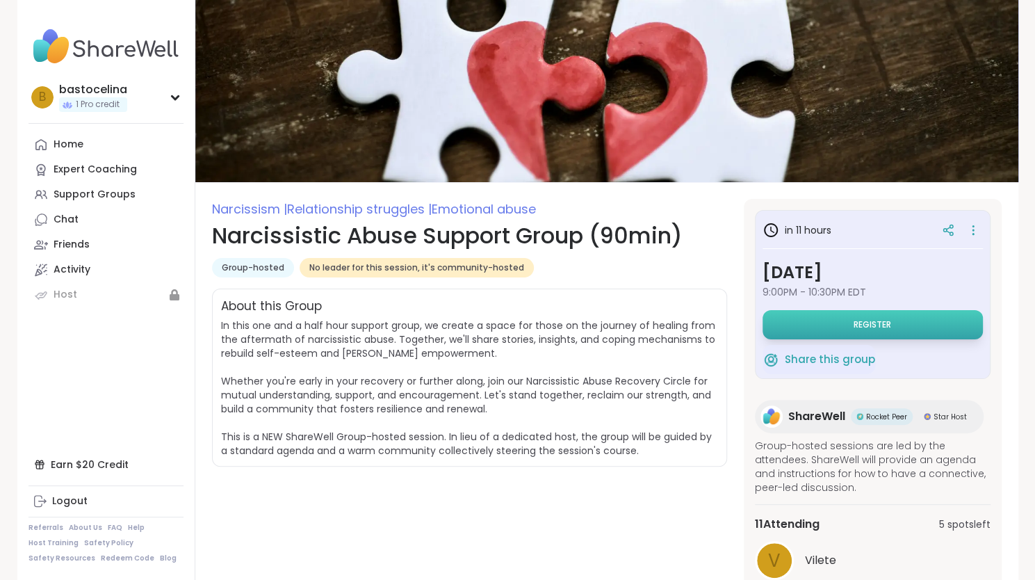
click at [837, 324] on button "Register" at bounding box center [872, 324] width 220 height 29
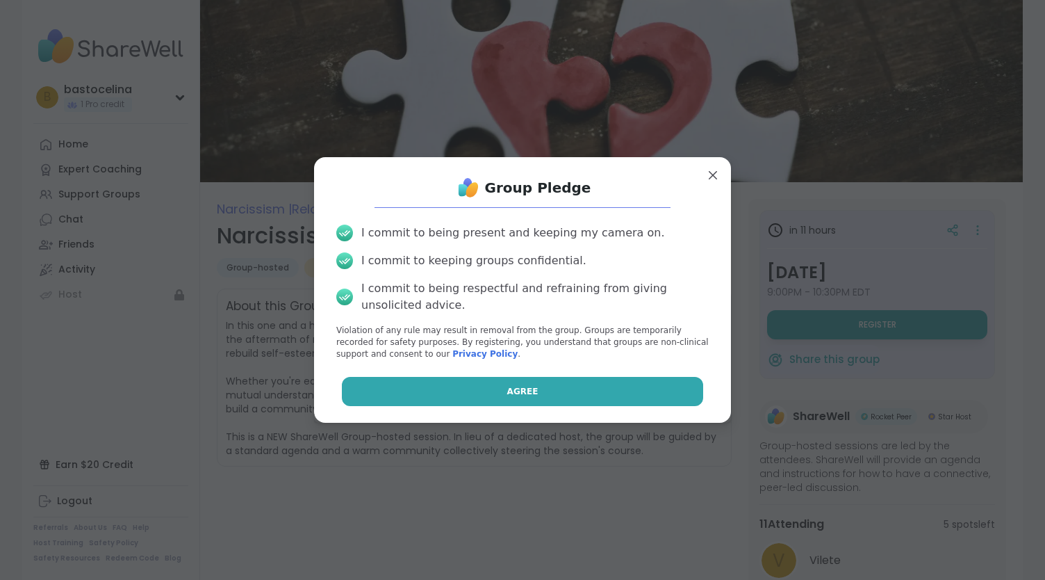
click at [493, 392] on button "Agree" at bounding box center [523, 391] width 362 height 29
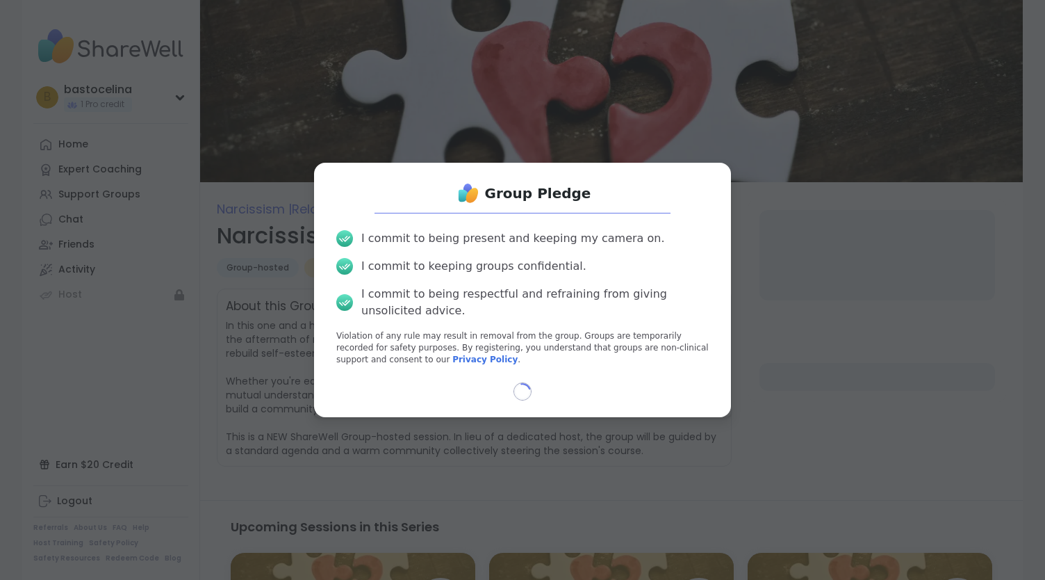
select select "**"
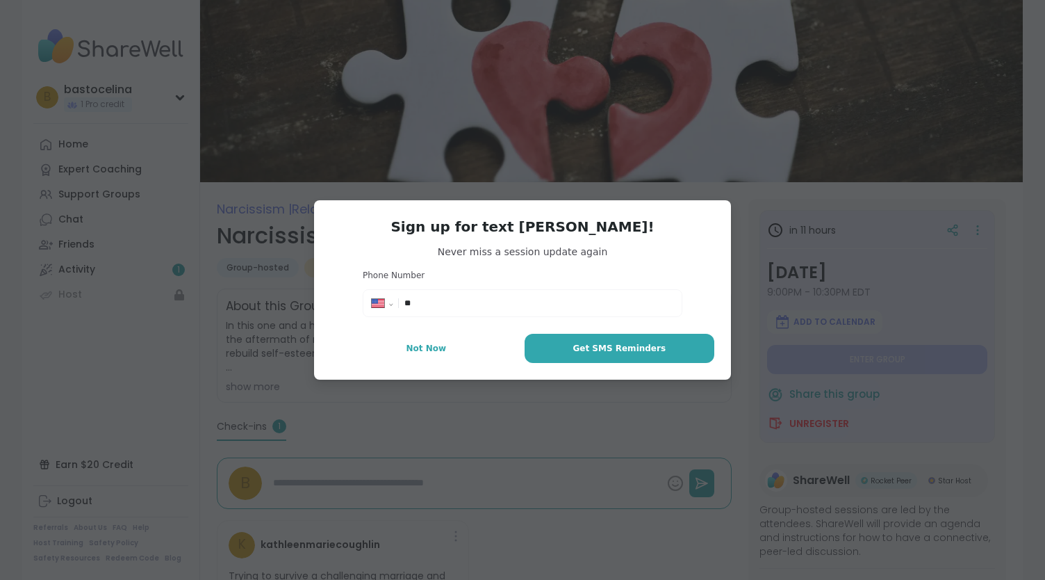
type textarea "*"
click at [372, 305] on select "**********" at bounding box center [387, 305] width 31 height 15
select select "**"
click at [372, 298] on select "**********" at bounding box center [387, 305] width 31 height 15
type input "**********"
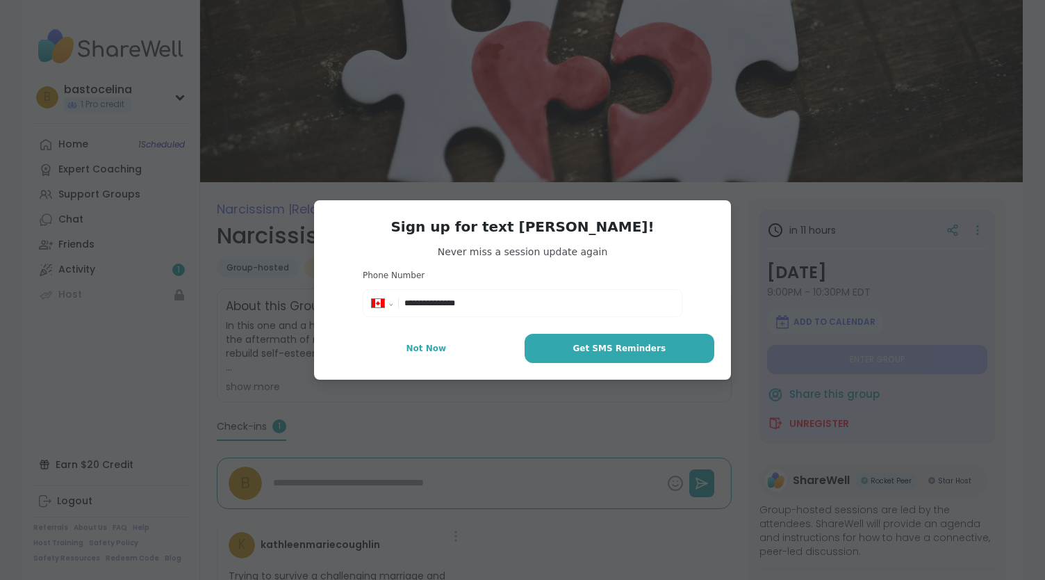
click at [543, 280] on h3 "Phone Number" at bounding box center [523, 276] width 320 height 12
click at [582, 347] on span "Get SMS Reminders" at bounding box center [619, 348] width 93 height 13
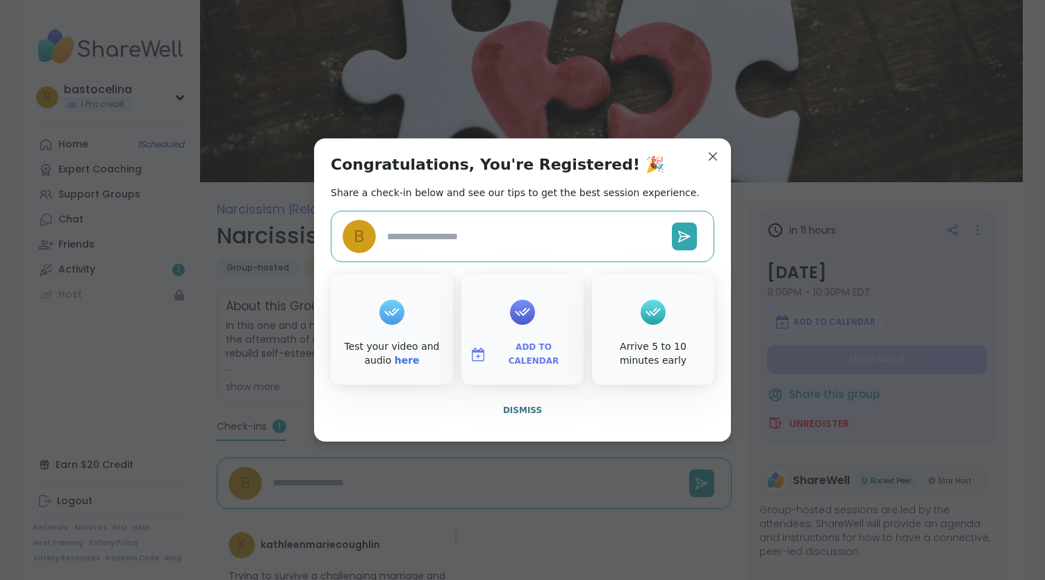
click at [499, 341] on button "Add to Calendar" at bounding box center [522, 354] width 117 height 29
click at [532, 223] on button "Google Calendar" at bounding box center [523, 228] width 106 height 31
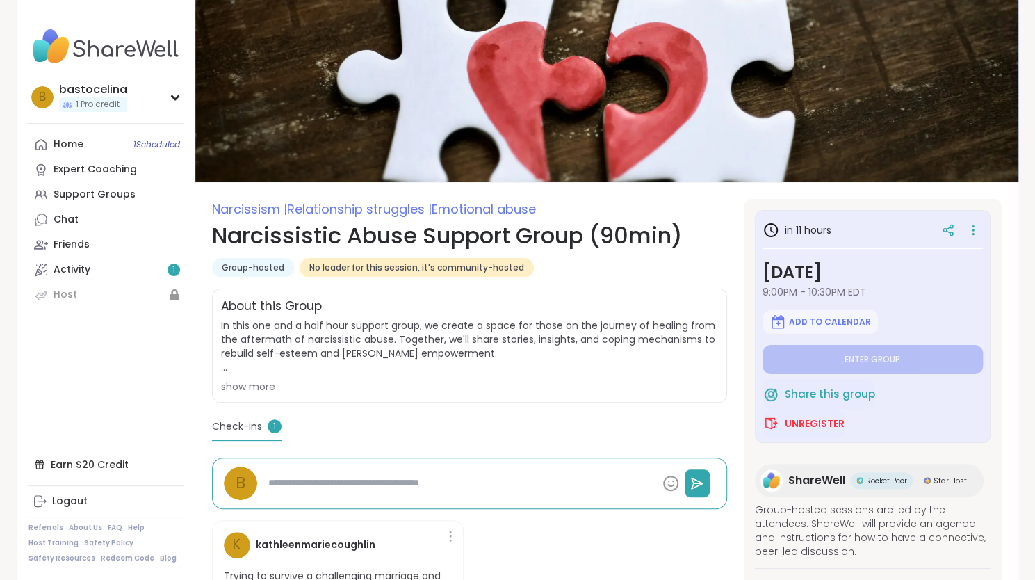
type textarea "*"
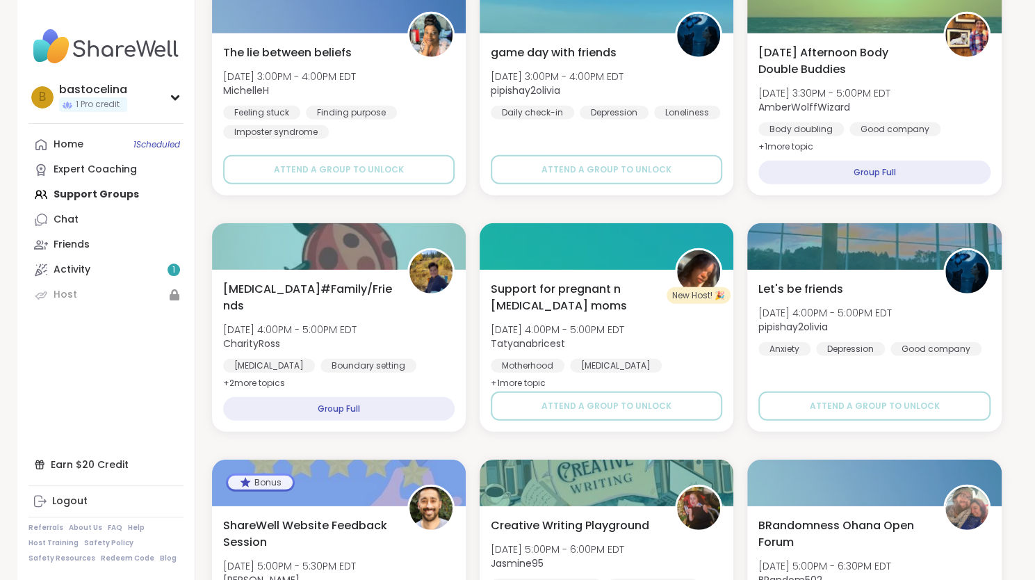
scroll to position [2155, 0]
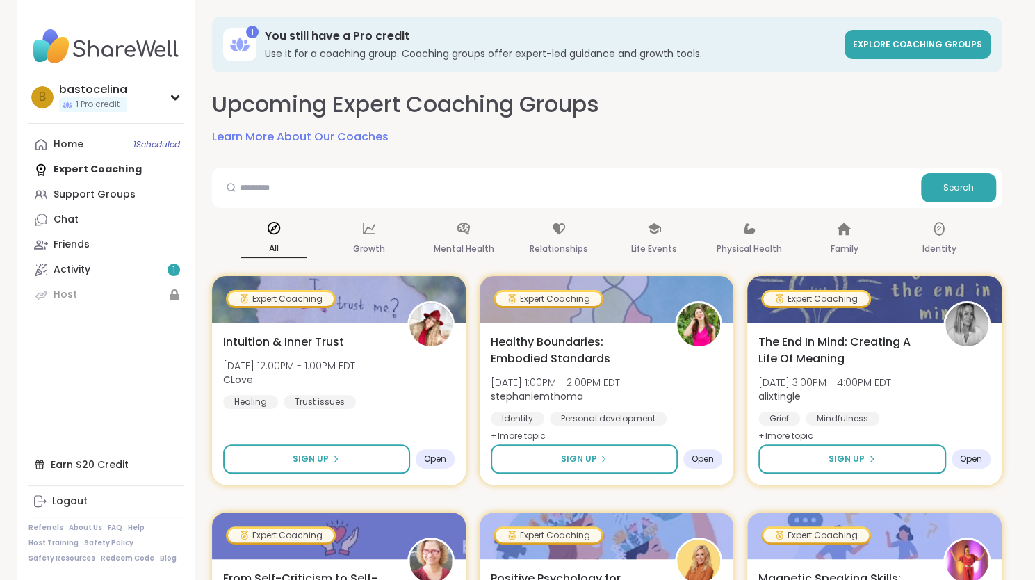
click at [541, 105] on h2 "Upcoming Expert Coaching Groups" at bounding box center [405, 104] width 387 height 31
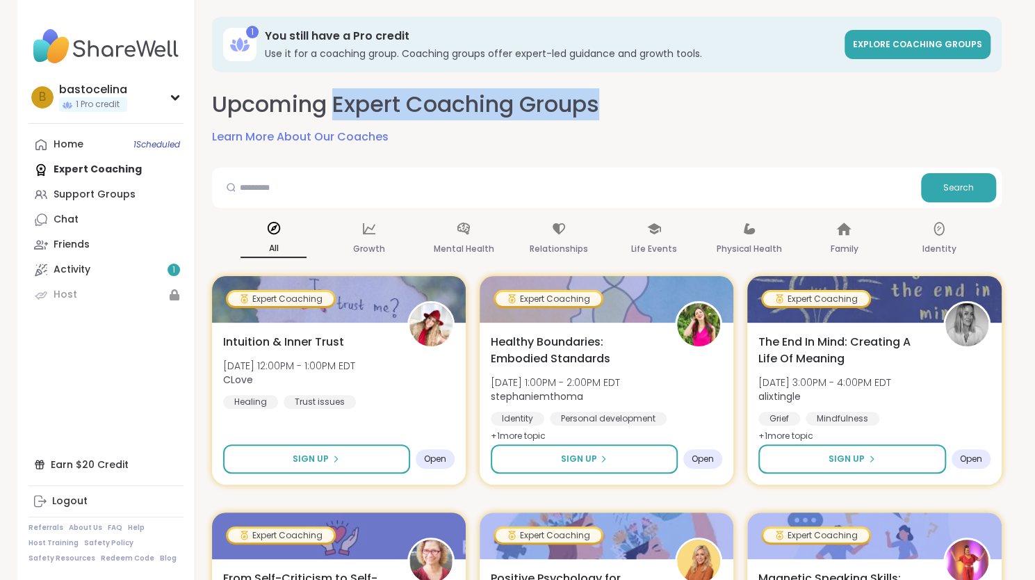
drag, startPoint x: 541, startPoint y: 105, endPoint x: 354, endPoint y: 99, distance: 187.0
click at [354, 99] on h2 "Upcoming Expert Coaching Groups" at bounding box center [405, 104] width 387 height 31
drag, startPoint x: 354, startPoint y: 99, endPoint x: 503, endPoint y: 113, distance: 149.4
click at [503, 113] on h2 "Upcoming Expert Coaching Groups" at bounding box center [405, 104] width 387 height 31
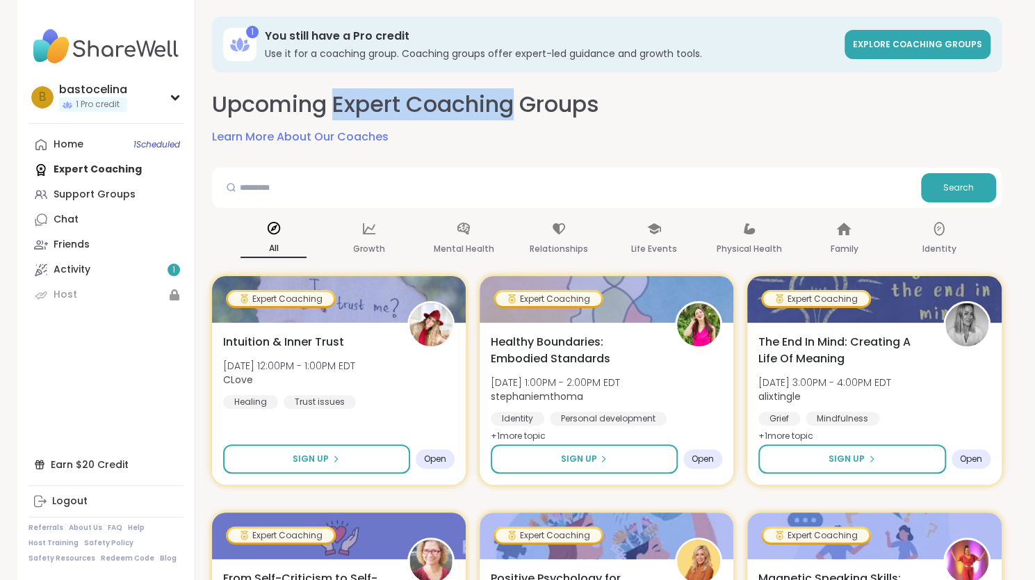
click at [503, 113] on h2 "Upcoming Expert Coaching Groups" at bounding box center [405, 104] width 387 height 31
drag, startPoint x: 503, startPoint y: 113, endPoint x: 267, endPoint y: 99, distance: 236.7
click at [267, 99] on h2 "Upcoming Expert Coaching Groups" at bounding box center [405, 104] width 387 height 31
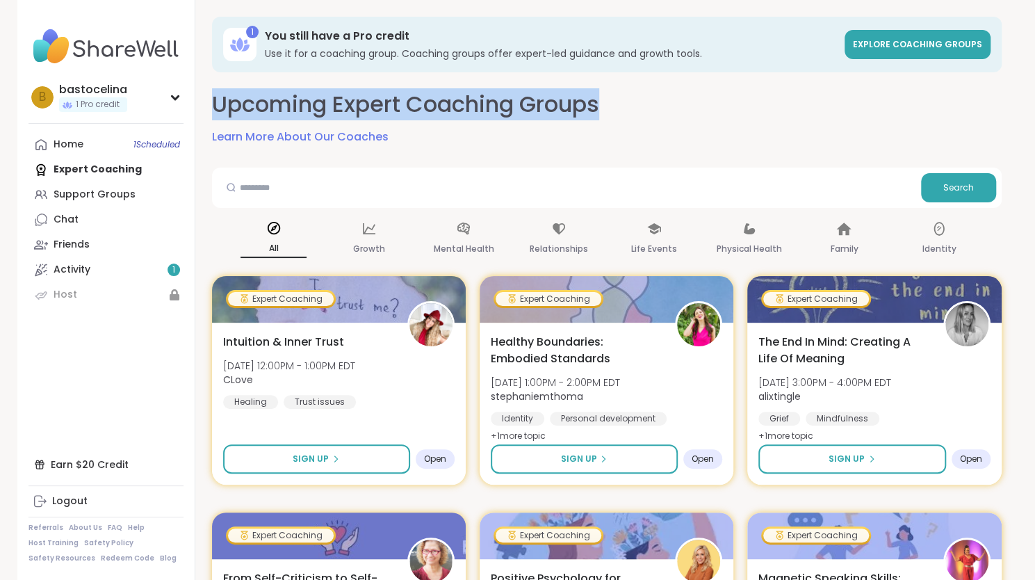
drag, startPoint x: 267, startPoint y: 99, endPoint x: 550, endPoint y: 113, distance: 283.9
click at [550, 113] on h2 "Upcoming Expert Coaching Groups" at bounding box center [405, 104] width 387 height 31
drag, startPoint x: 550, startPoint y: 113, endPoint x: 303, endPoint y: 115, distance: 247.4
click at [303, 115] on h2 "Upcoming Expert Coaching Groups" at bounding box center [405, 104] width 387 height 31
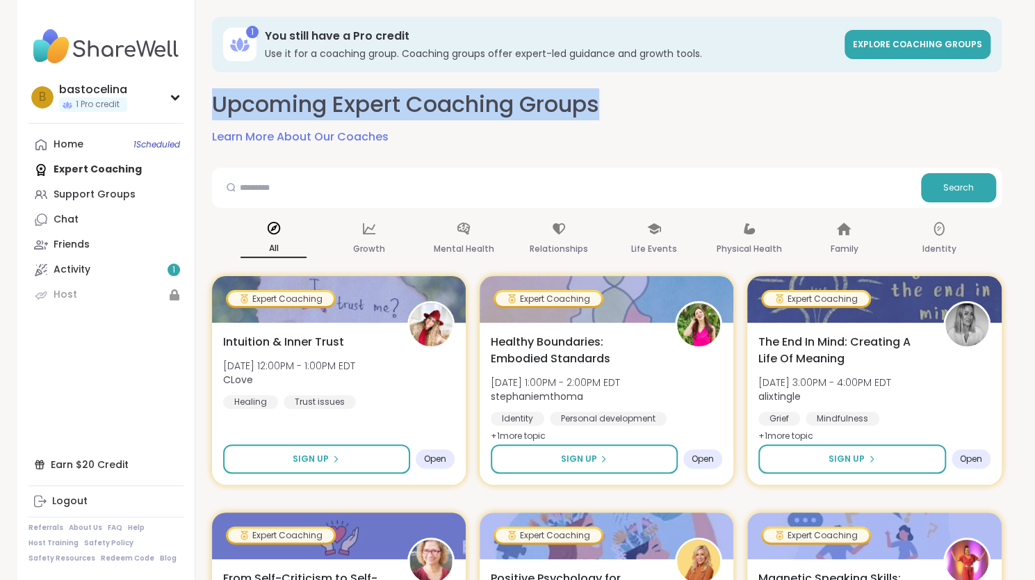
click at [303, 115] on h2 "Upcoming Expert Coaching Groups" at bounding box center [405, 104] width 387 height 31
